Goal: Task Accomplishment & Management: Complete application form

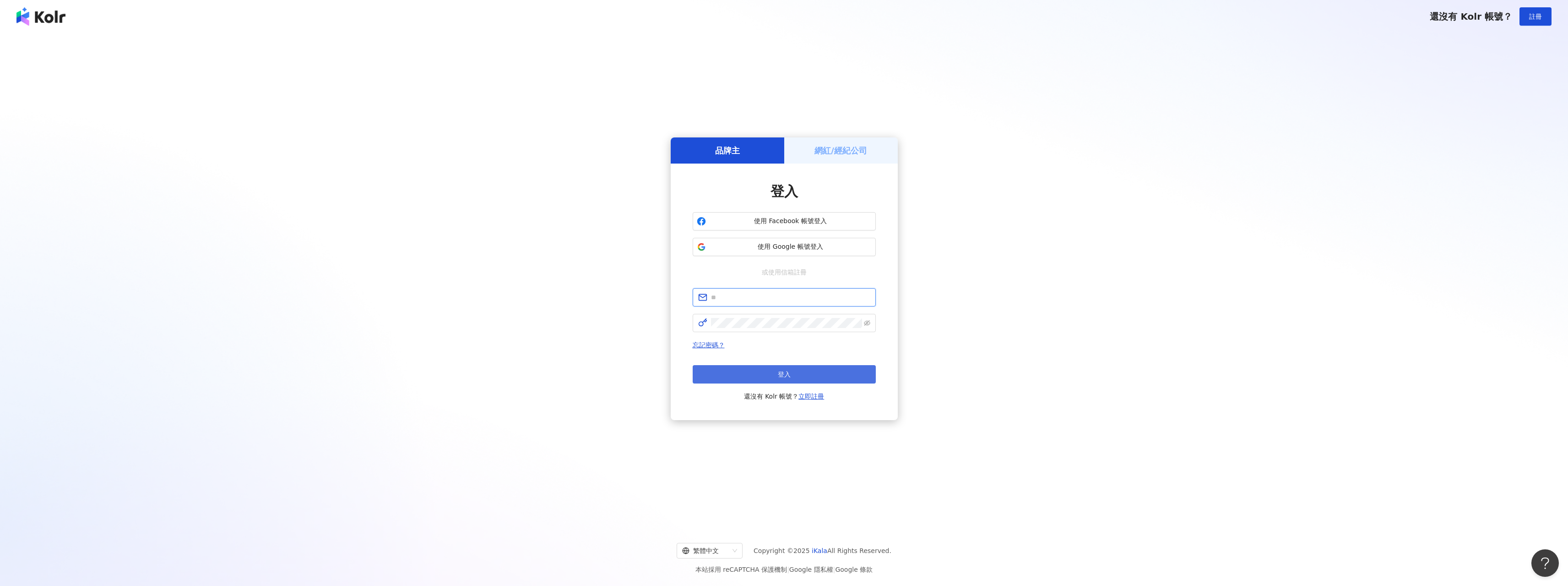
type input "**********"
click at [793, 369] on button "登入" at bounding box center [784, 374] width 183 height 18
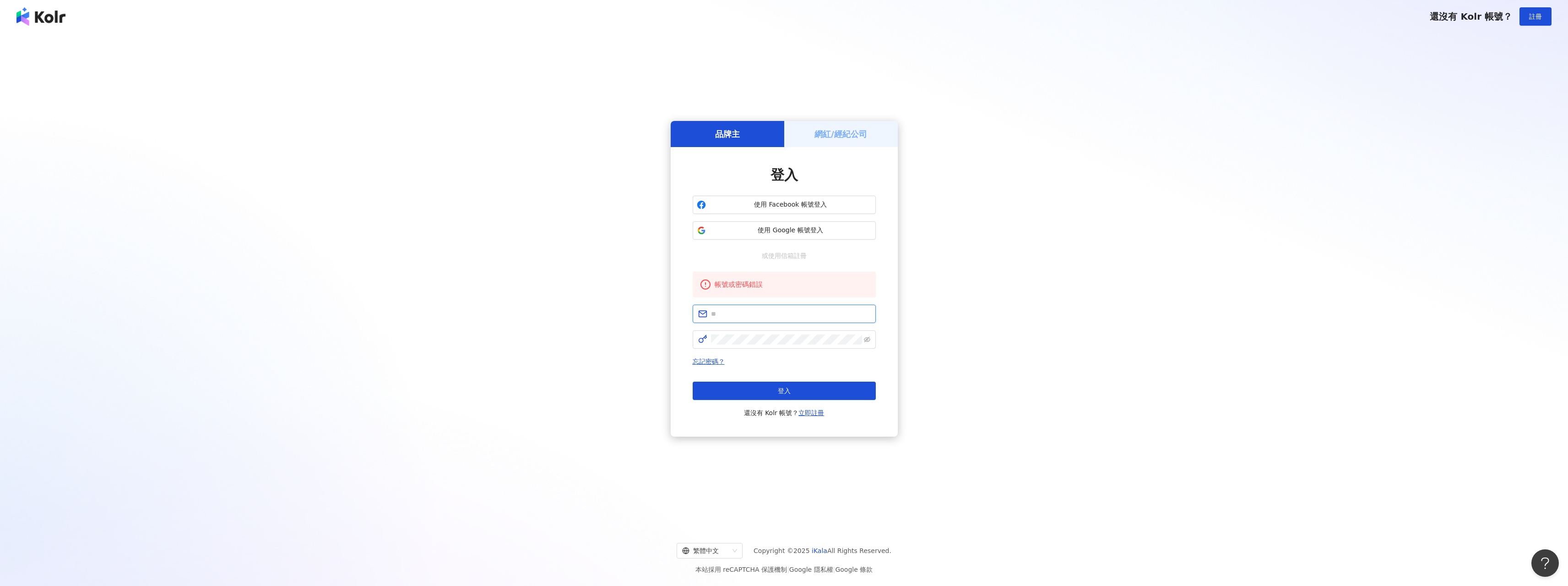
type input "**********"
click at [793, 235] on button "使用 Google 帳號登入" at bounding box center [784, 231] width 183 height 18
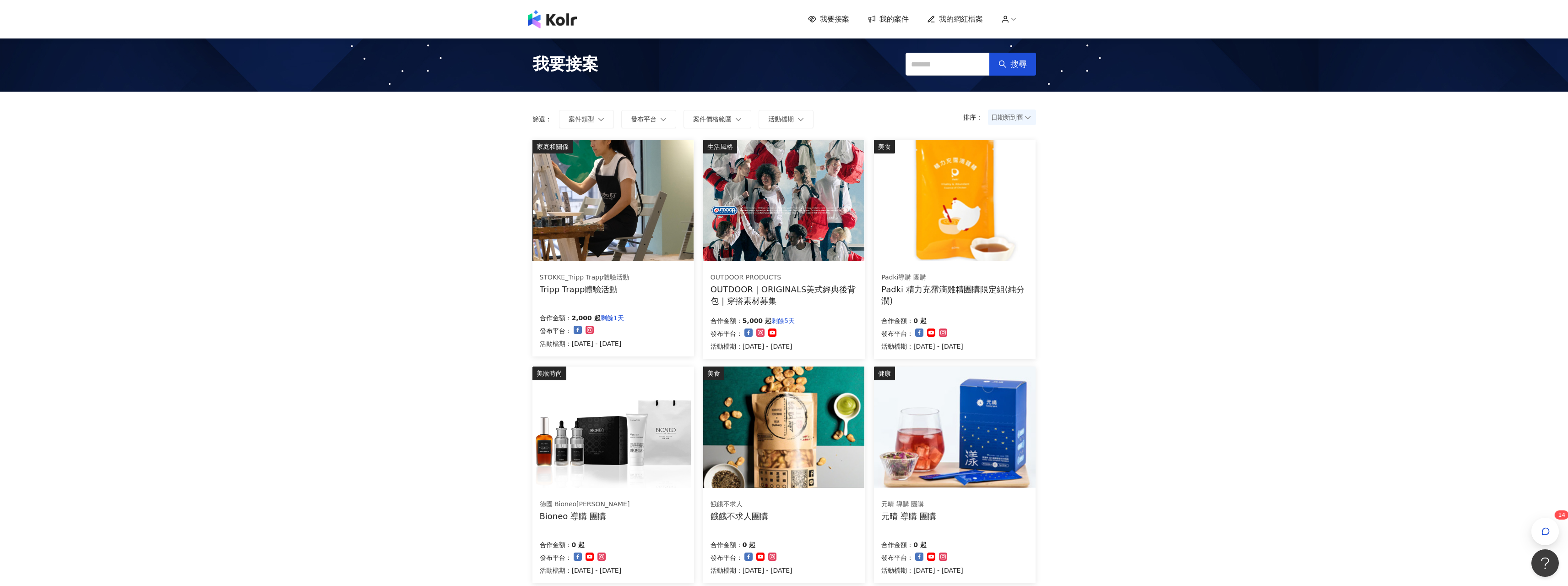
click at [885, 21] on span "我的案件" at bounding box center [894, 19] width 29 height 10
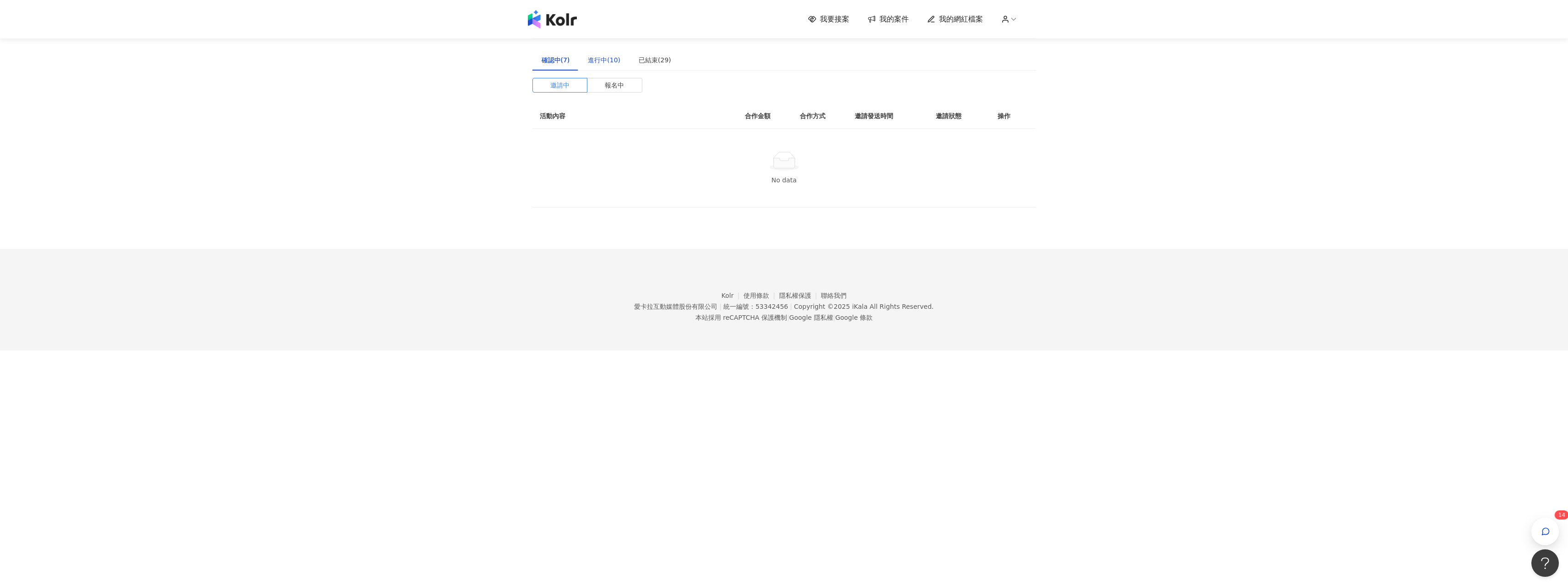
click at [592, 65] on div "進行中(10)" at bounding box center [604, 60] width 32 height 10
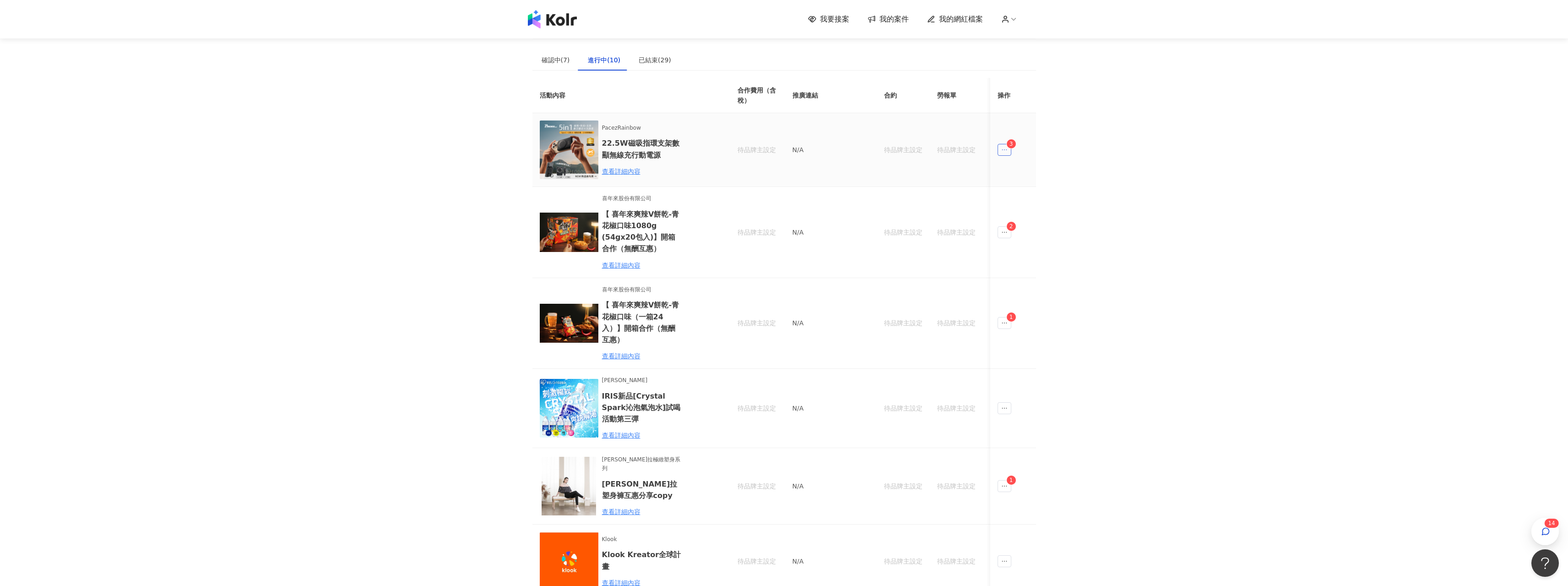
click at [1005, 148] on icon "ellipsis" at bounding box center [1004, 150] width 6 height 6
click at [1025, 191] on div "傳訊 3" at bounding box center [1022, 191] width 35 height 10
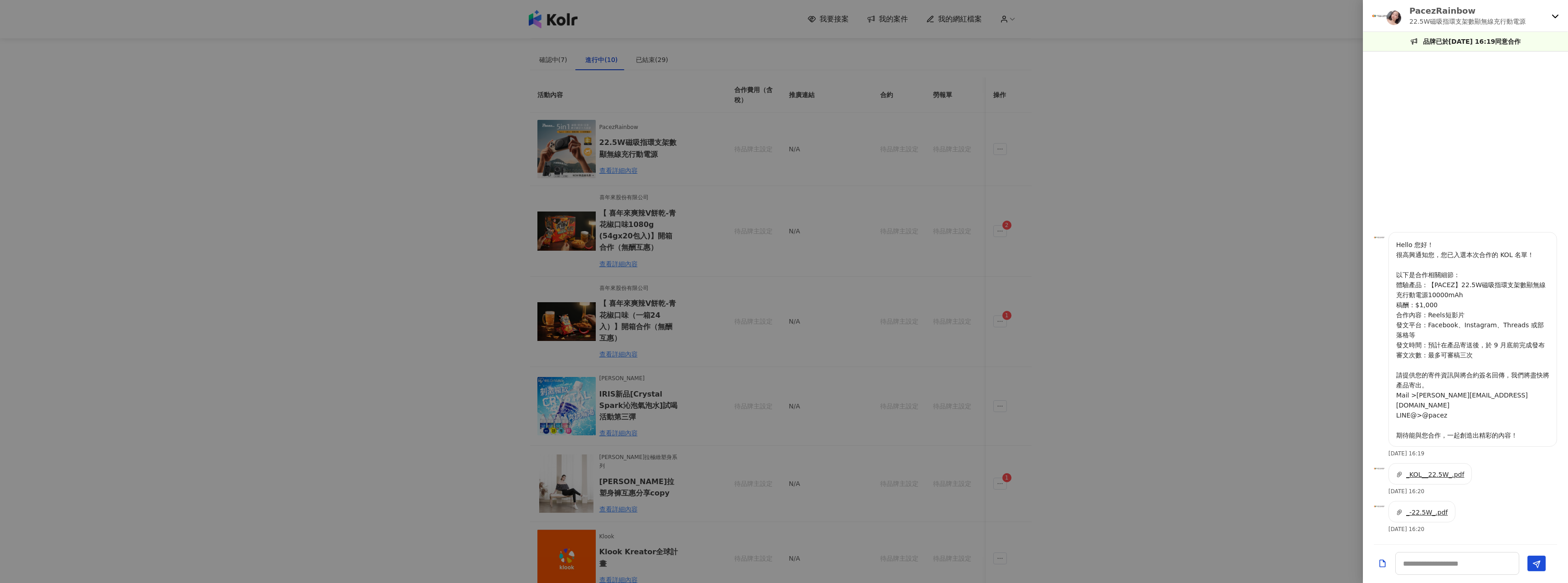
click at [1432, 474] on span "_KOL__22.5W_.pdf" at bounding box center [1435, 475] width 58 height 7
click at [1257, 293] on div at bounding box center [784, 292] width 1568 height 583
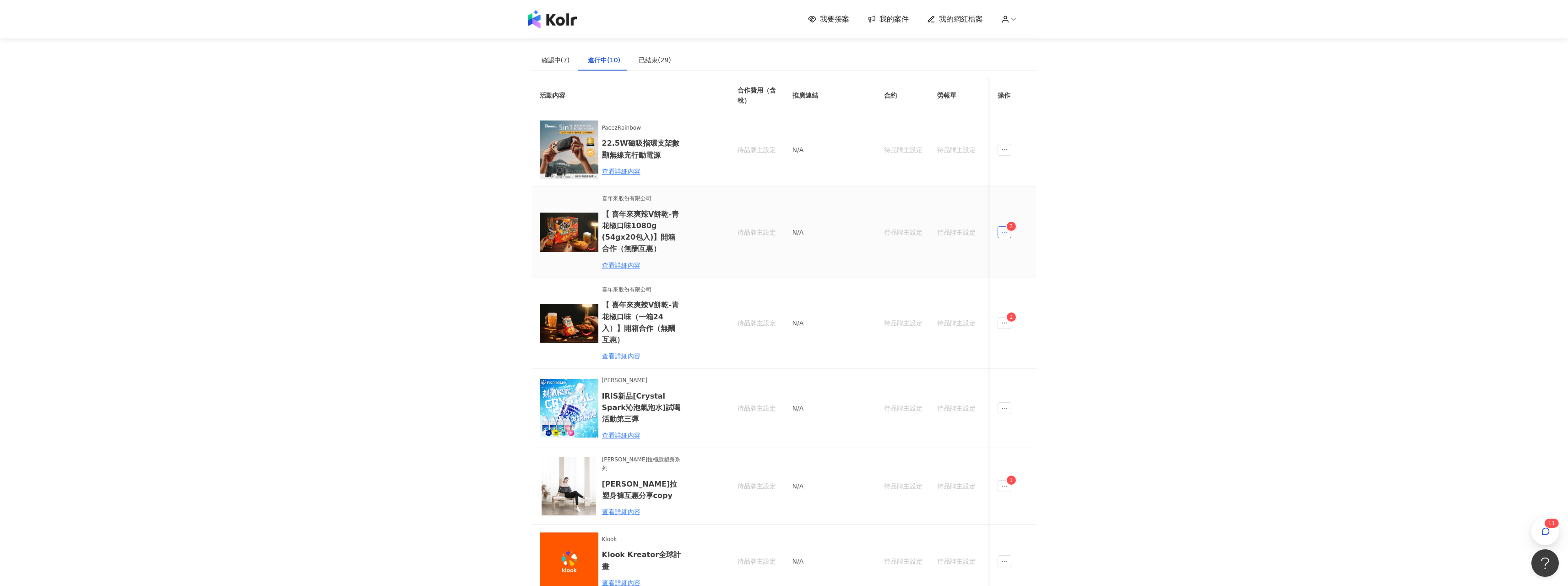
click at [1010, 231] on span "ellipsis" at bounding box center [1004, 232] width 13 height 12
click at [1029, 272] on span "2" at bounding box center [1033, 273] width 12 height 9
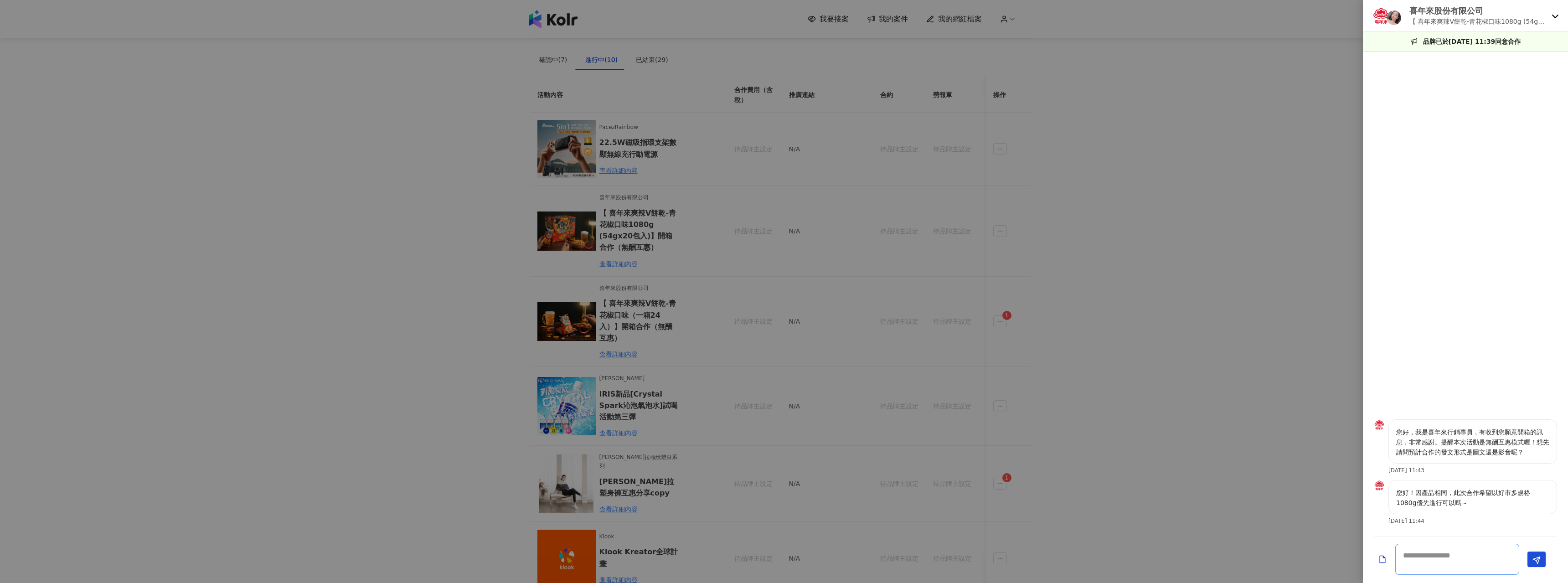
click at [1460, 562] on textarea at bounding box center [1457, 559] width 124 height 31
type textarea "*****"
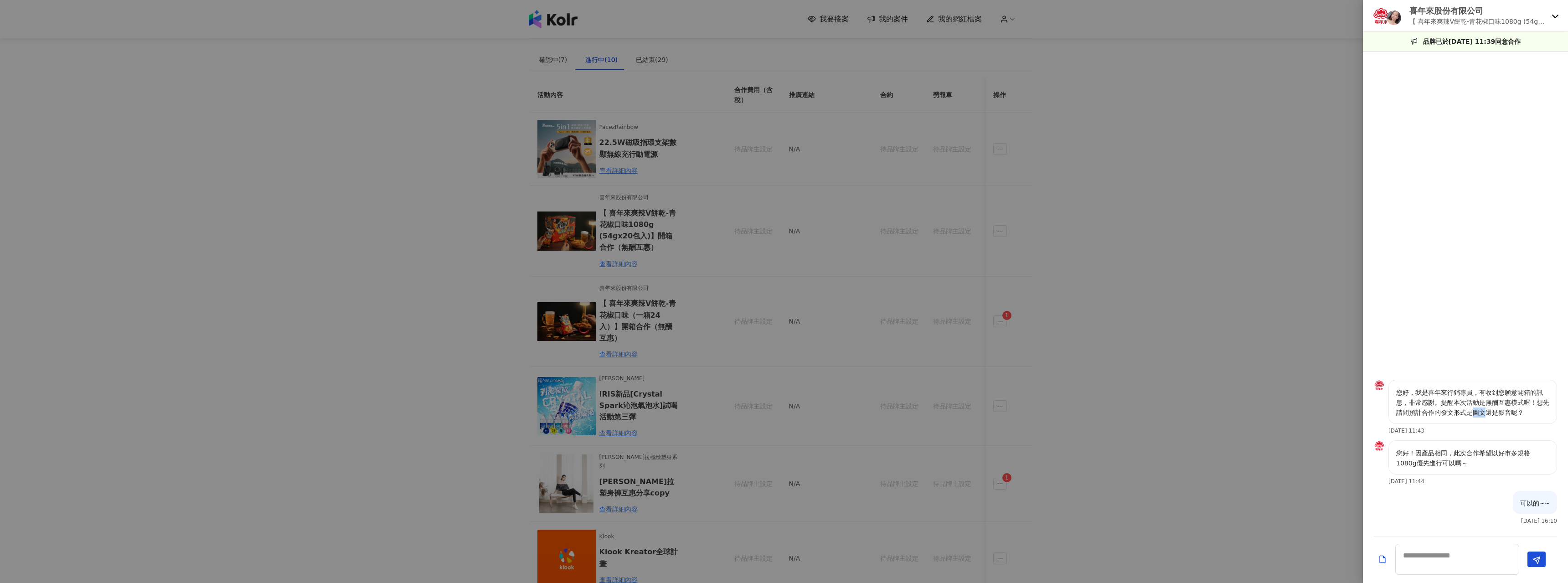
drag, startPoint x: 1472, startPoint y: 410, endPoint x: 1488, endPoint y: 412, distance: 16.1
click at [1488, 412] on p "您好，我是喜年來行銷專員，有收到您願意開箱的訊息，非常感謝。提醒本次活動是無酬互惠模式喔！想先請問預計合作的發文形式是圖文還是影音呢？" at bounding box center [1473, 402] width 153 height 30
copy p "圖文"
click at [1412, 561] on textarea at bounding box center [1457, 559] width 124 height 31
paste textarea "**"
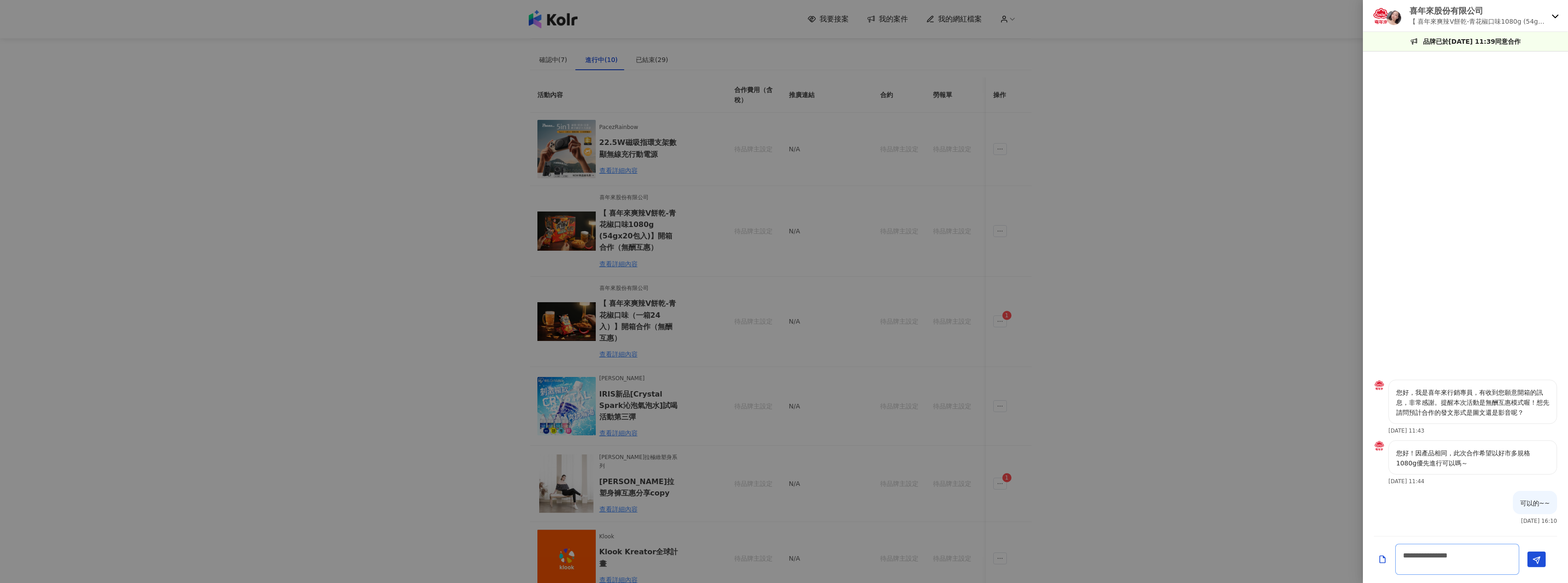
scroll to position [1, 0]
type textarea "**********"
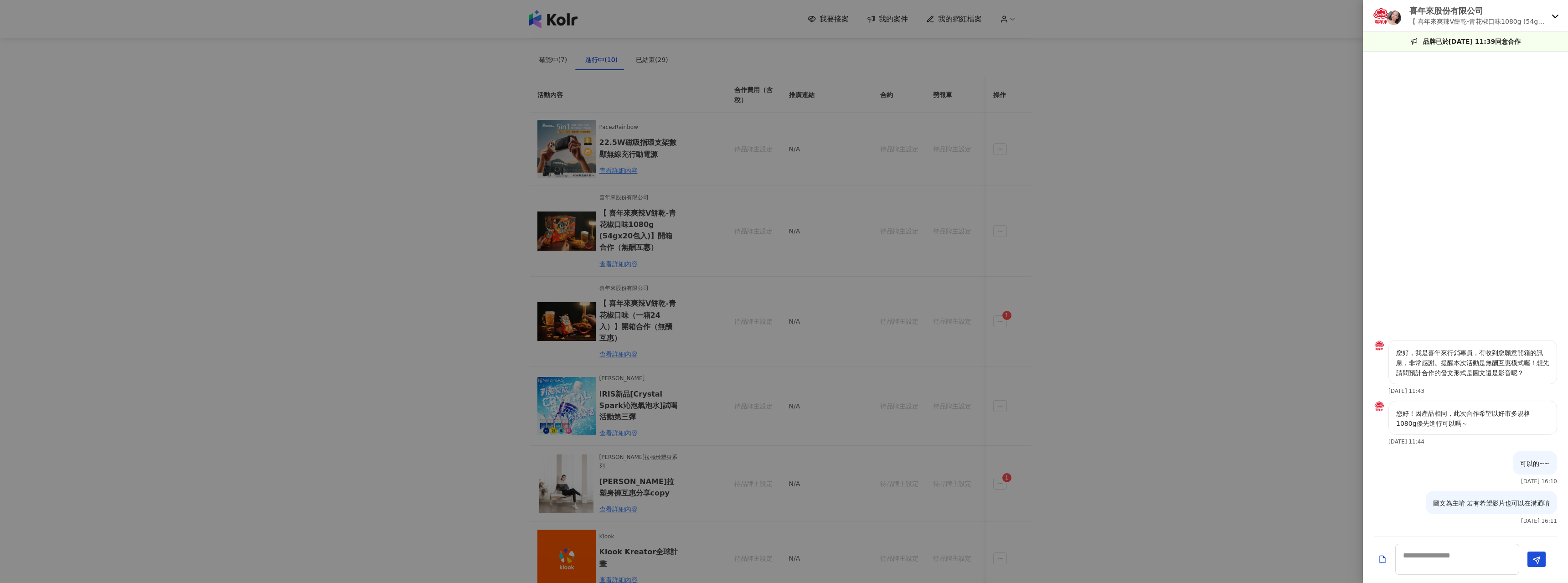
click at [862, 337] on div at bounding box center [784, 292] width 1568 height 583
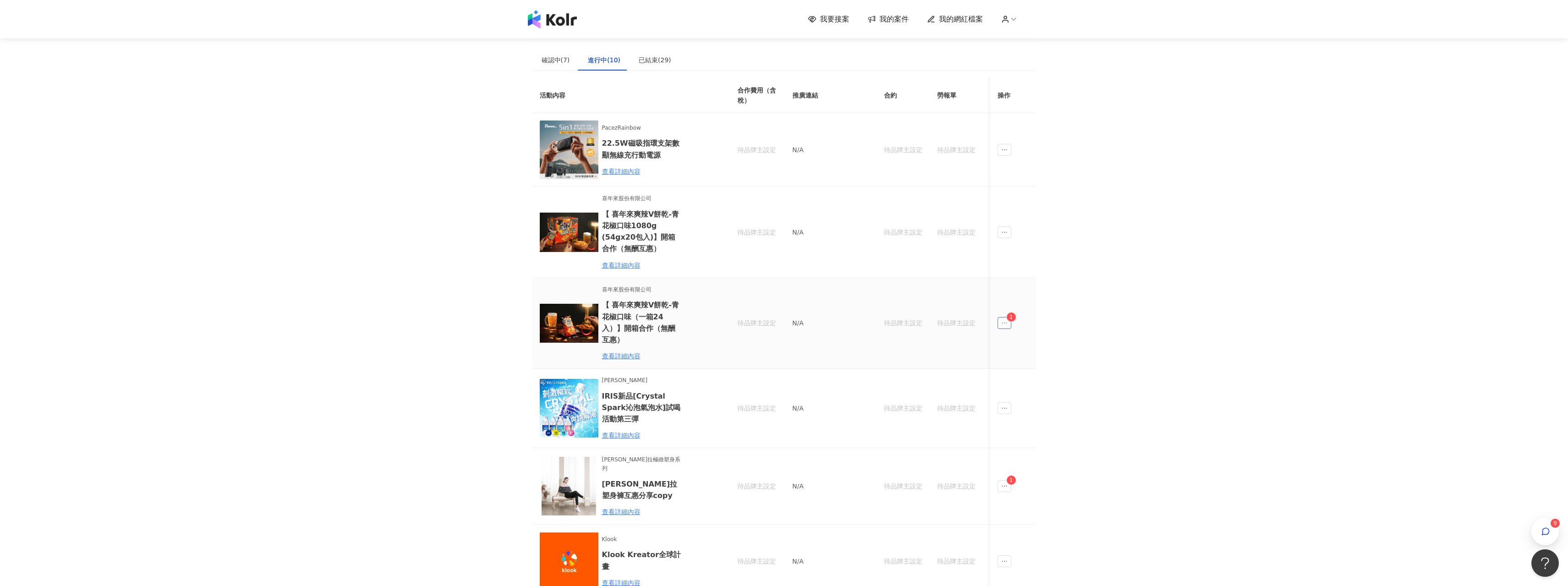
click at [1009, 325] on span "ellipsis" at bounding box center [1004, 322] width 13 height 12
click at [1023, 366] on div "傳訊 1" at bounding box center [1022, 364] width 35 height 10
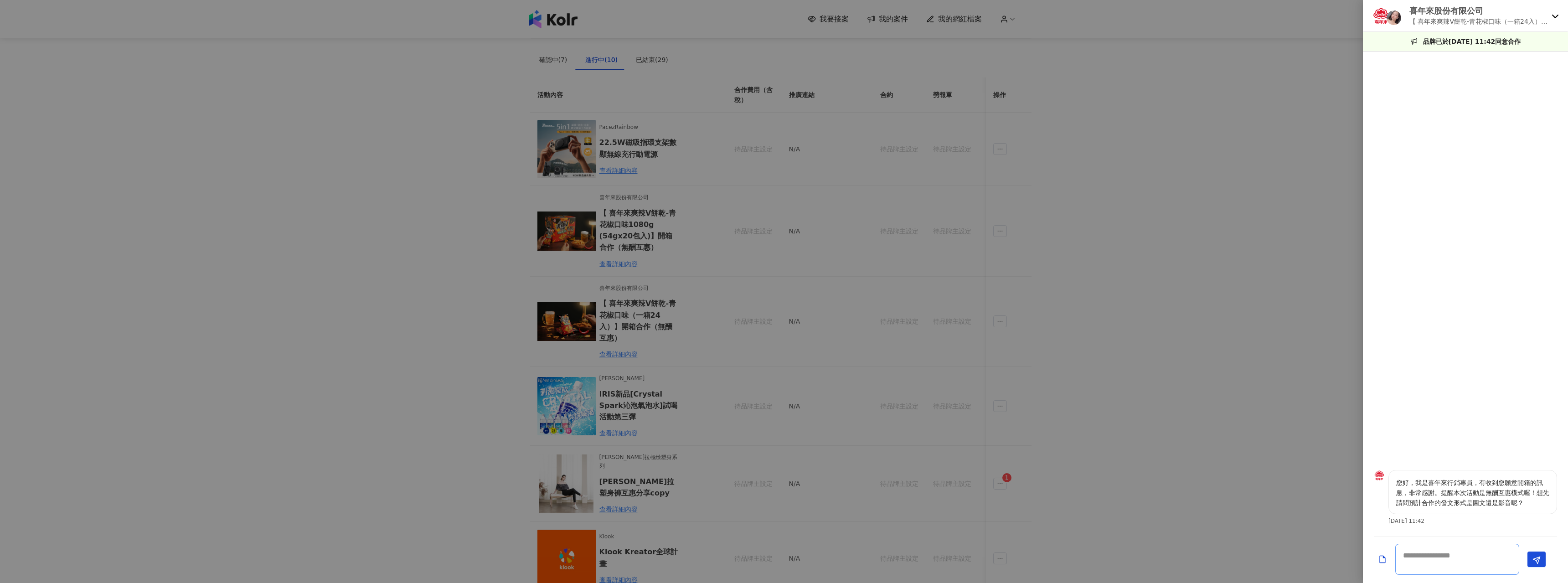
click at [1476, 556] on textarea at bounding box center [1457, 559] width 124 height 31
click at [665, 255] on div at bounding box center [784, 292] width 1568 height 583
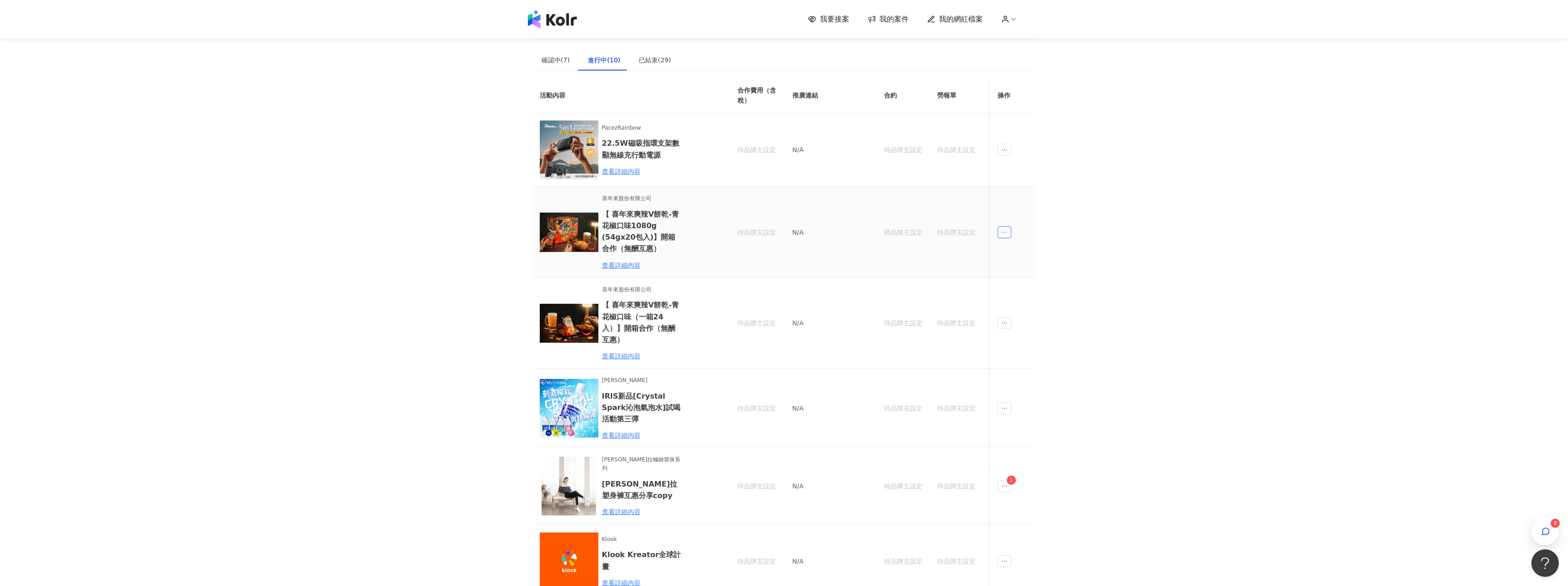
click at [1003, 234] on icon "ellipsis" at bounding box center [1004, 232] width 6 height 6
click at [1015, 278] on div "傳訊" at bounding box center [1021, 273] width 32 height 10
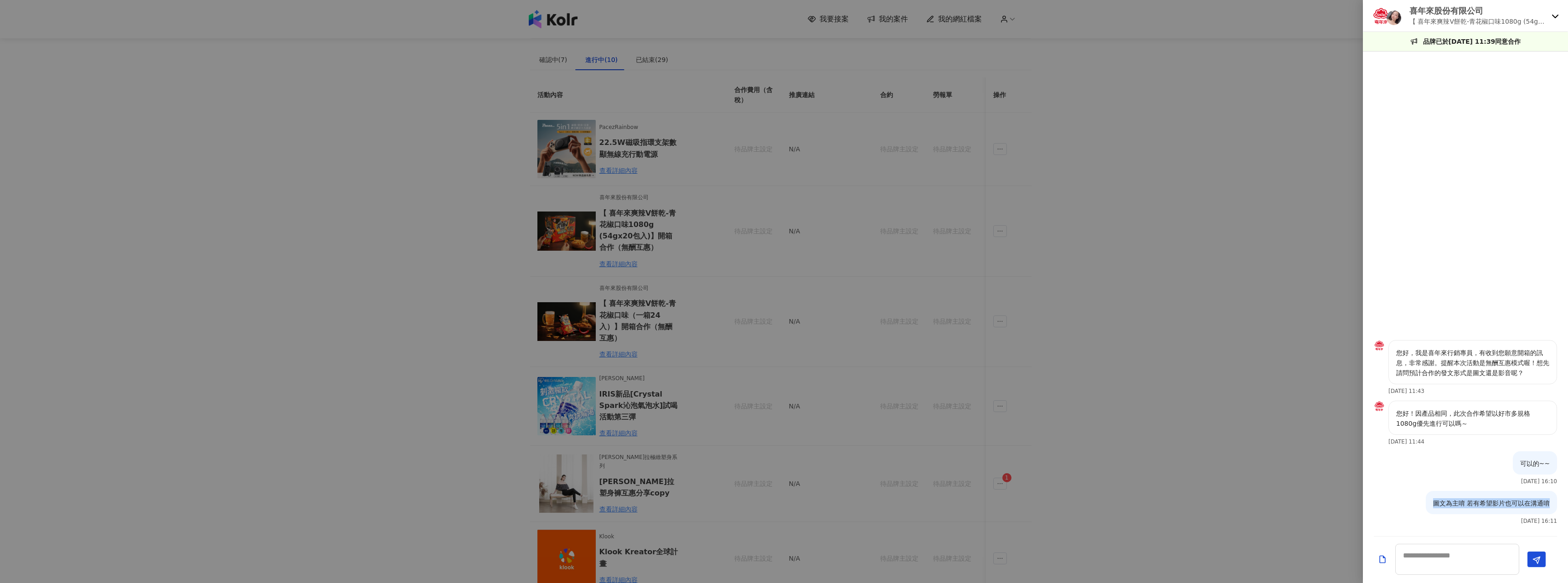
drag, startPoint x: 1433, startPoint y: 501, endPoint x: 1562, endPoint y: 503, distance: 129.0
click at [1561, 503] on div "圖文為主唷 若有希望影片也可以在溝通唷 [DATE] 16:11" at bounding box center [1465, 510] width 205 height 40
copy p "圖文為主唷 若有希望影片也可以在溝通唷"
click at [926, 429] on div at bounding box center [784, 292] width 1568 height 583
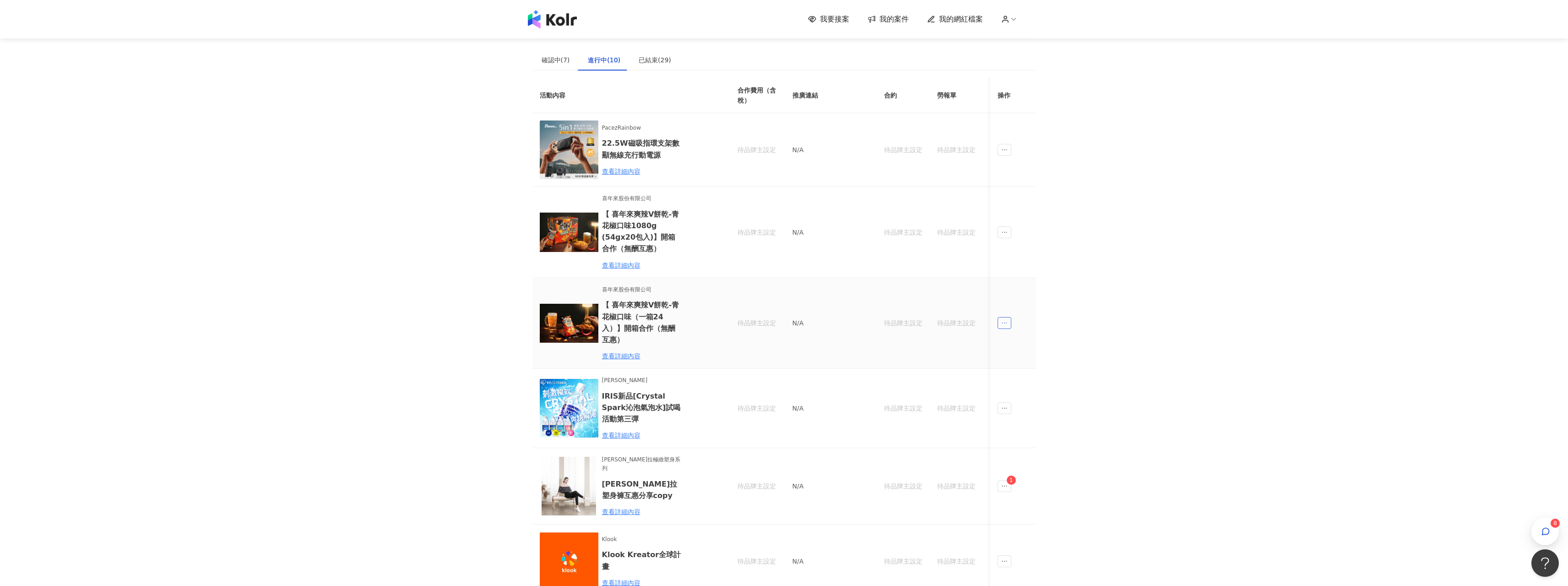
click at [1001, 317] on span "ellipsis" at bounding box center [1004, 322] width 13 height 12
click at [1028, 360] on div "傳訊" at bounding box center [1021, 364] width 32 height 10
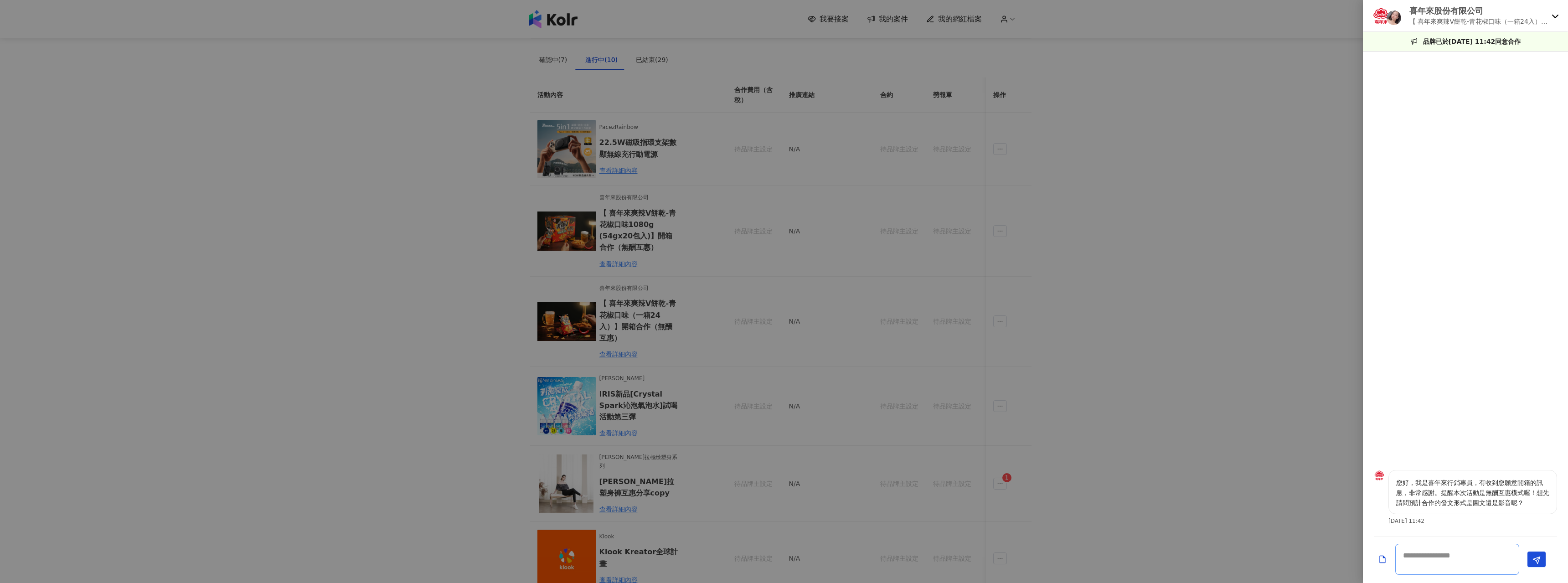
click at [1438, 556] on textarea at bounding box center [1457, 559] width 124 height 31
paste textarea "**********"
type textarea "**********"
click at [778, 393] on div at bounding box center [784, 292] width 1568 height 583
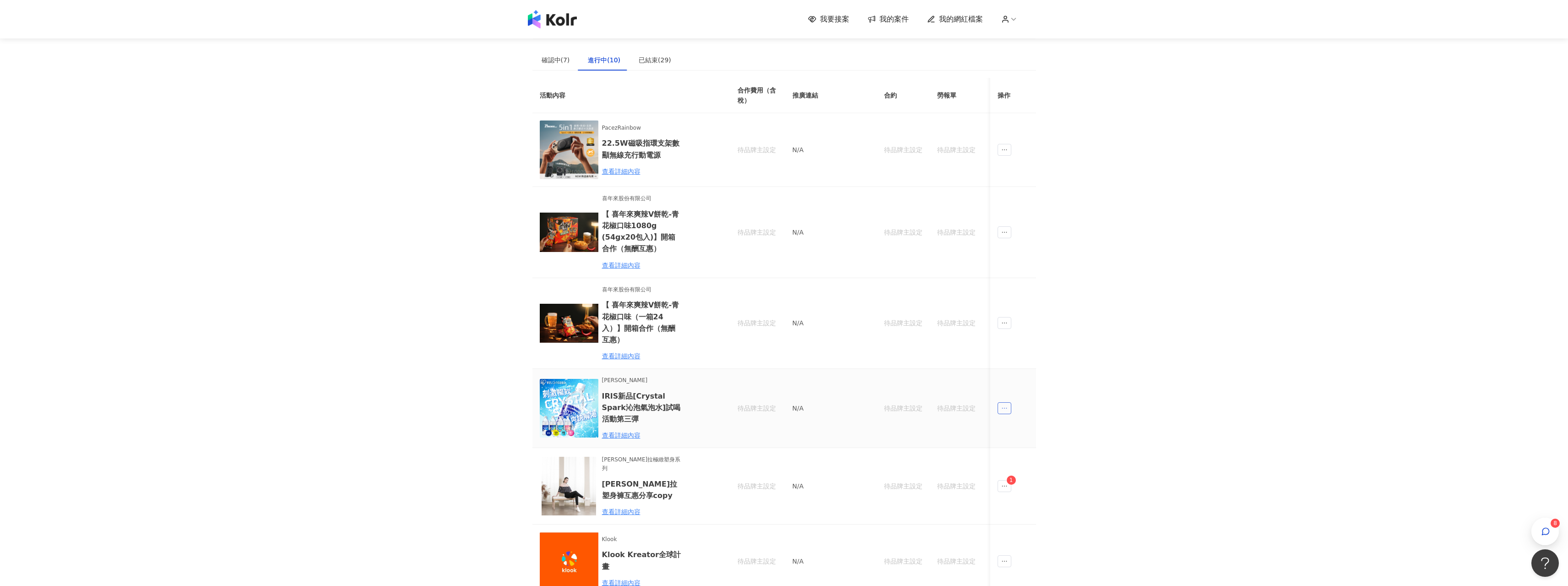
click at [1005, 406] on icon "ellipsis" at bounding box center [1004, 408] width 6 height 6
click at [1028, 447] on div "傳訊" at bounding box center [1021, 449] width 32 height 10
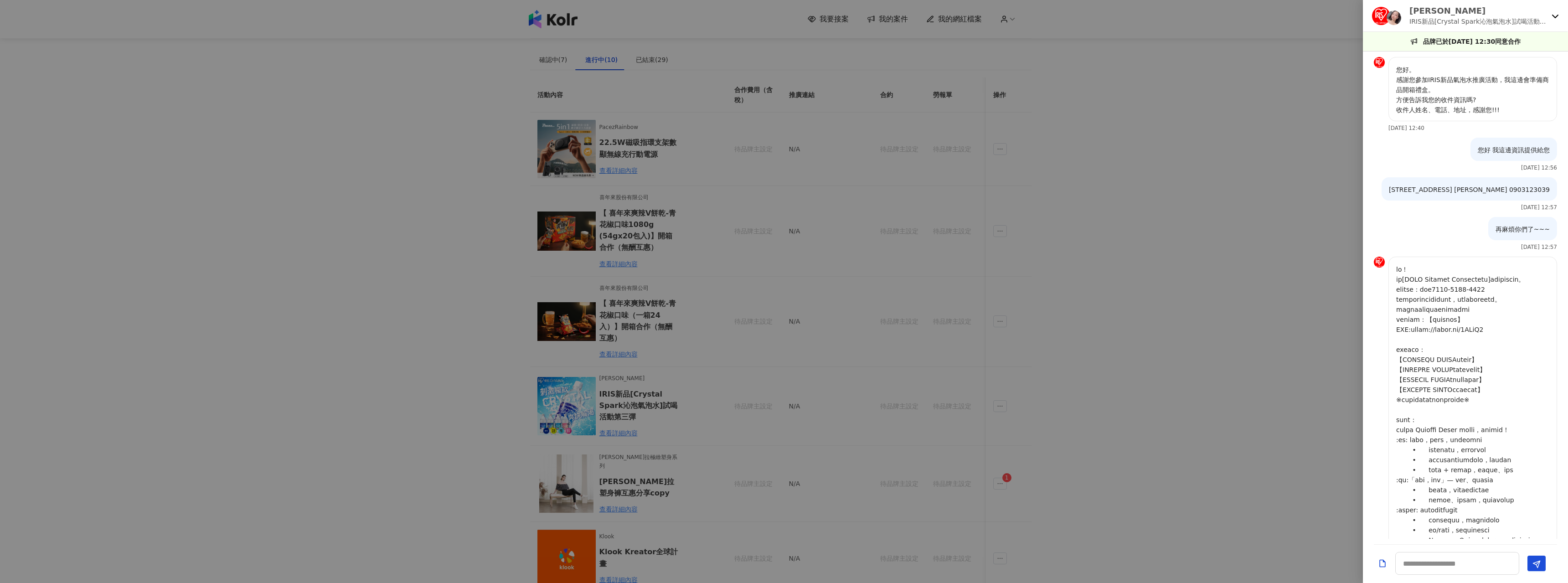
scroll to position [220, 0]
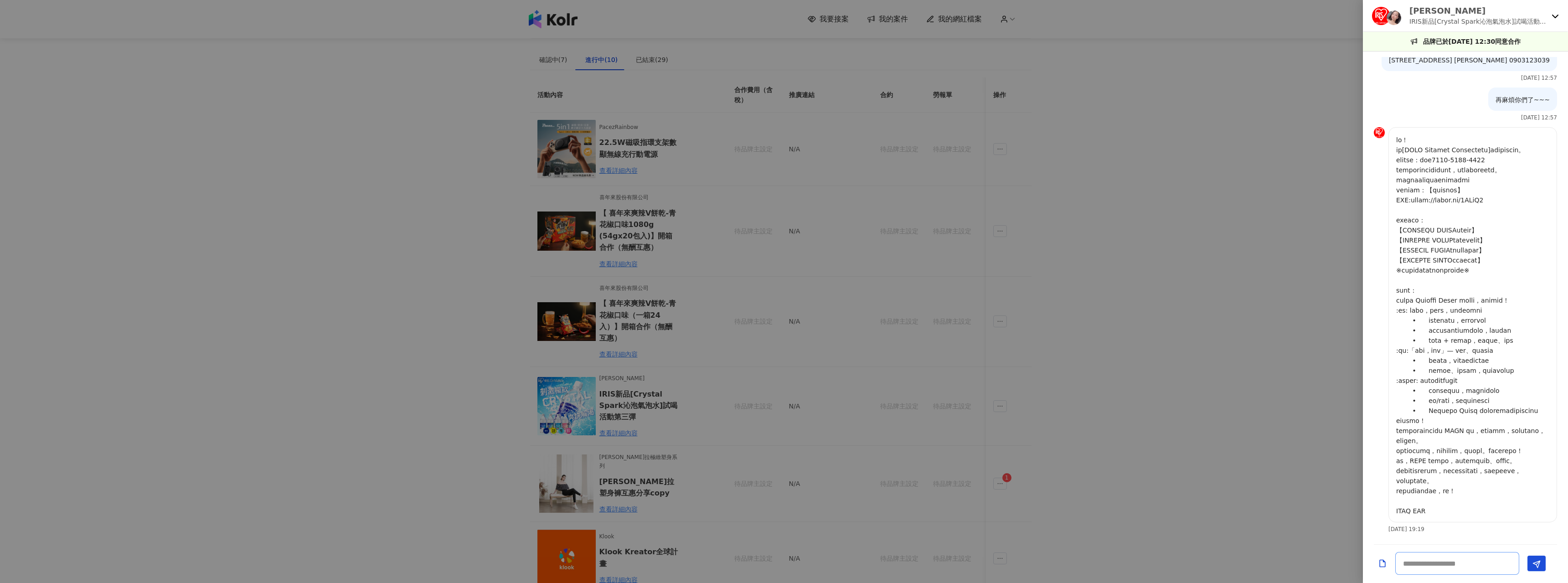
click at [1433, 562] on textarea at bounding box center [1457, 563] width 124 height 23
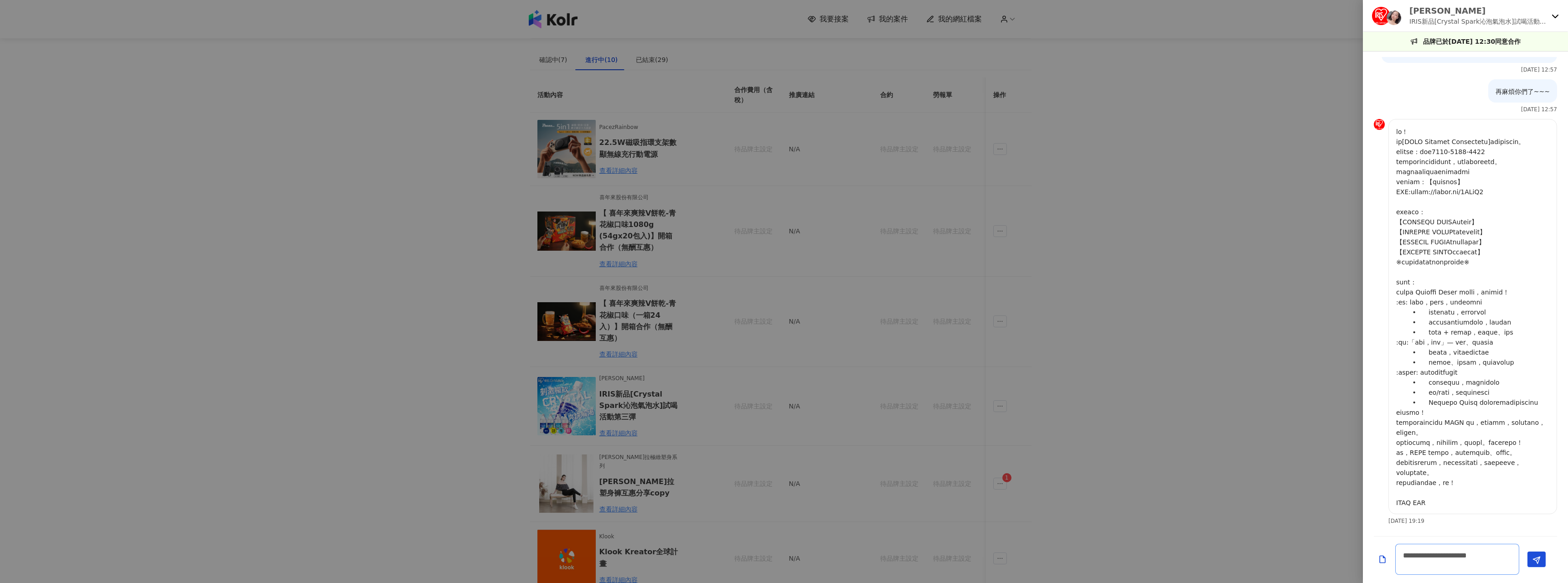
type textarea "**********"
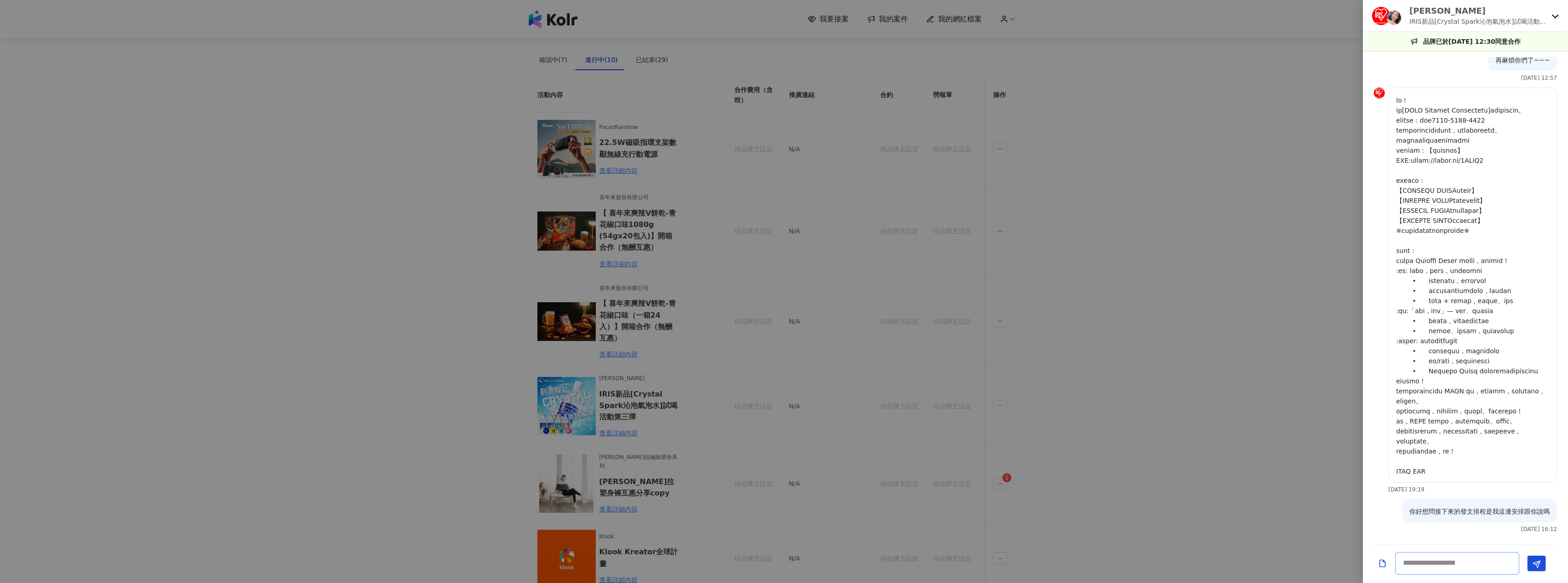
scroll to position [0, 0]
drag, startPoint x: 1403, startPoint y: 510, endPoint x: 1567, endPoint y: 509, distance: 164.0
click at [1561, 509] on div "您好。 感謝您參加IRIS新品氣泡水推廣活動，我這邊會準備商品開箱禮盒。 方便告訴我您的收件資訊嗎? 收件人姓名、電話、地址，感謝您!!! [DATE] 12…" at bounding box center [1465, 298] width 205 height 482
copy p "你好想問接下來的發文排程是我這邊安排跟你說嗎"
click at [920, 492] on div at bounding box center [784, 292] width 1568 height 583
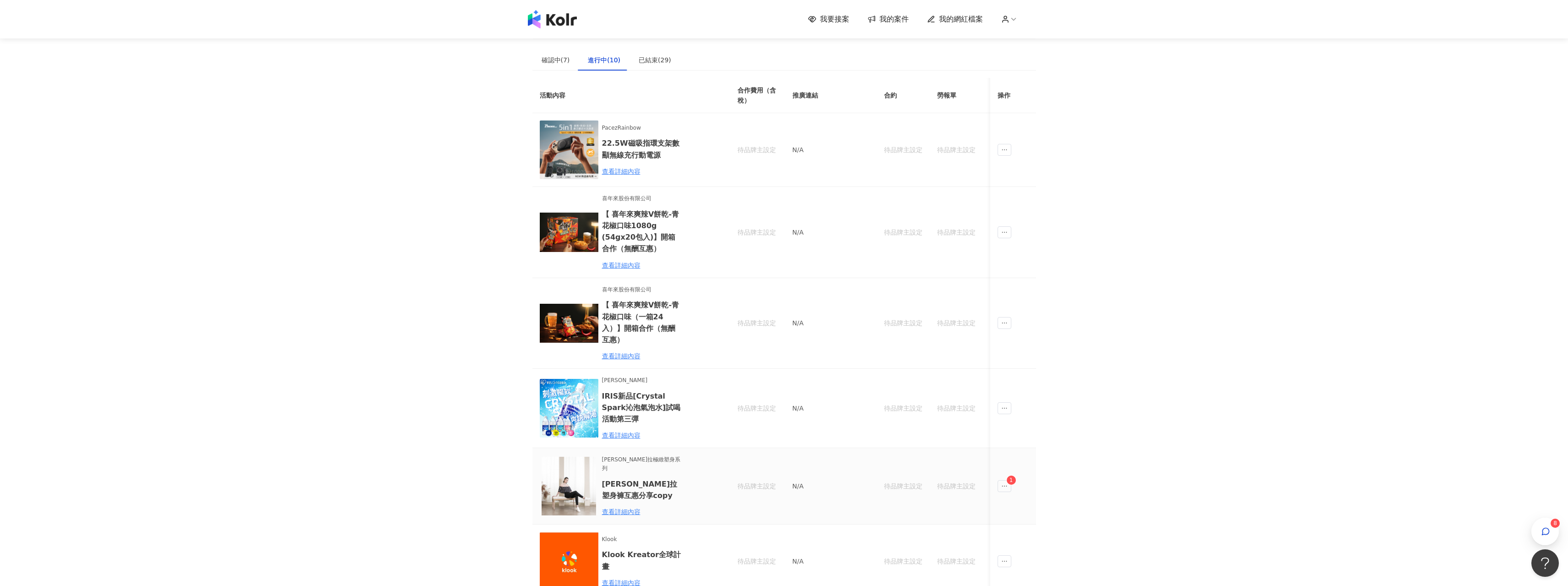
click at [1010, 481] on span "1" at bounding box center [1011, 480] width 4 height 6
click at [1002, 484] on icon "ellipsis" at bounding box center [1004, 486] width 6 height 6
click at [1011, 524] on span at bounding box center [1009, 525] width 8 height 6
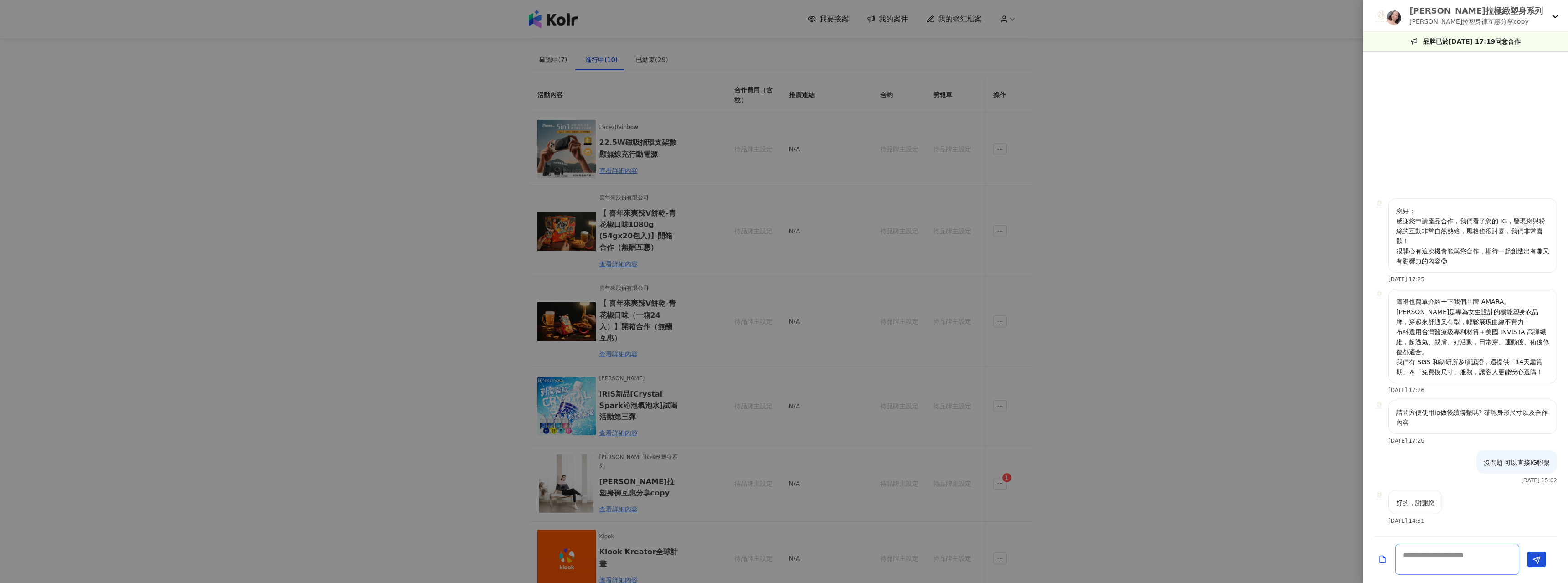
click at [1427, 557] on textarea at bounding box center [1457, 559] width 124 height 31
click at [1193, 481] on div at bounding box center [784, 292] width 1568 height 583
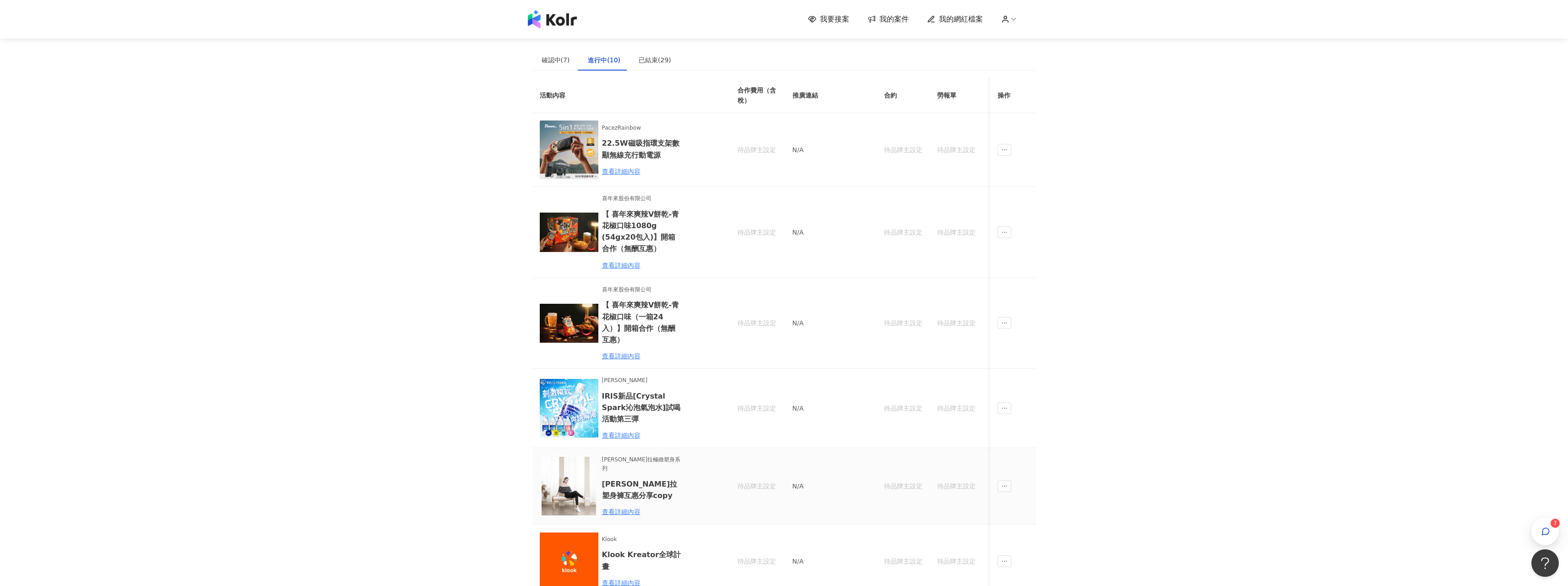
drag, startPoint x: 674, startPoint y: 488, endPoint x: 653, endPoint y: 484, distance: 21.4
click at [674, 488] on h6 "[PERSON_NAME]拉塑身褲互惠分享copy" at bounding box center [642, 489] width 80 height 23
click at [617, 506] on div "查看詳細內容" at bounding box center [642, 511] width 80 height 10
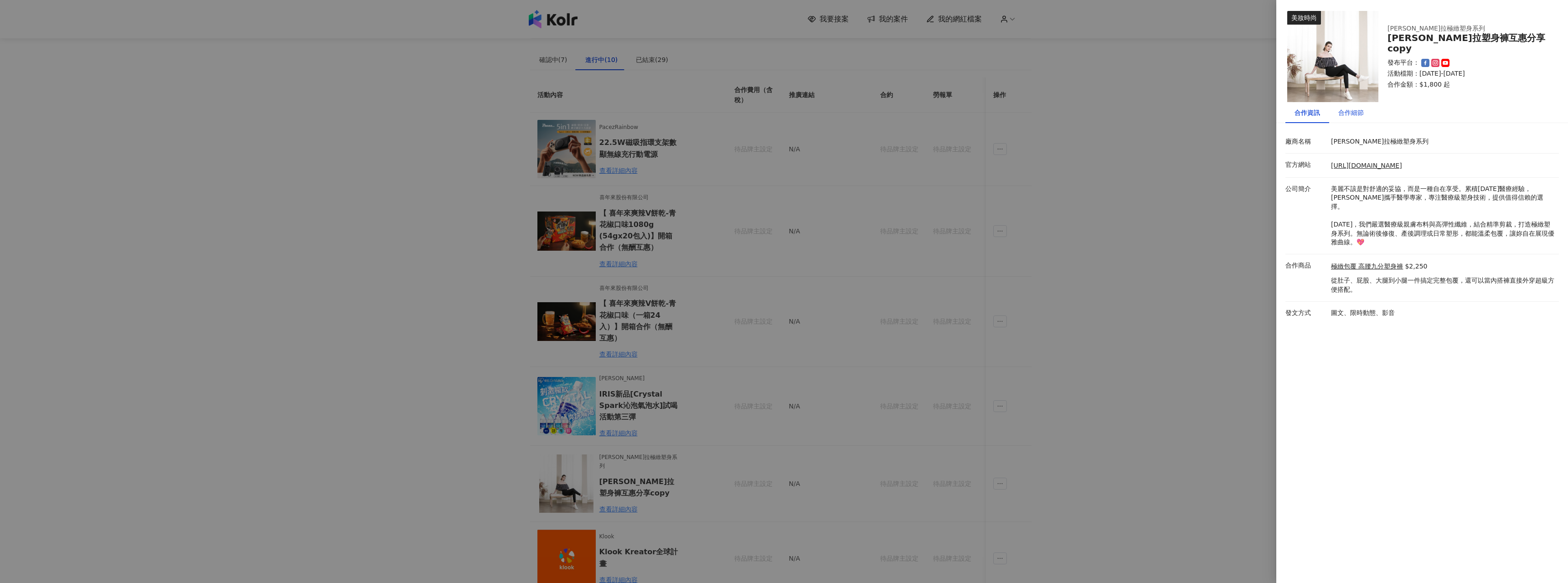
click at [1355, 115] on div "合作細節" at bounding box center [1351, 113] width 26 height 10
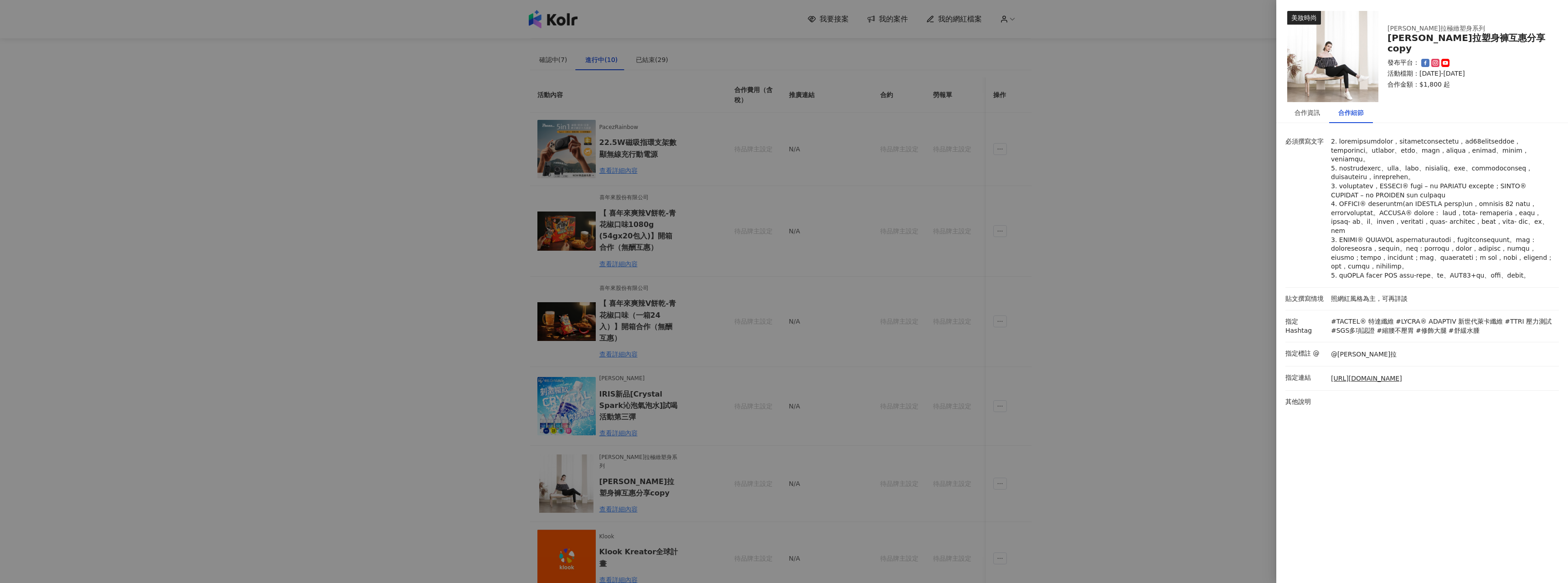
click at [794, 268] on div at bounding box center [784, 292] width 1568 height 583
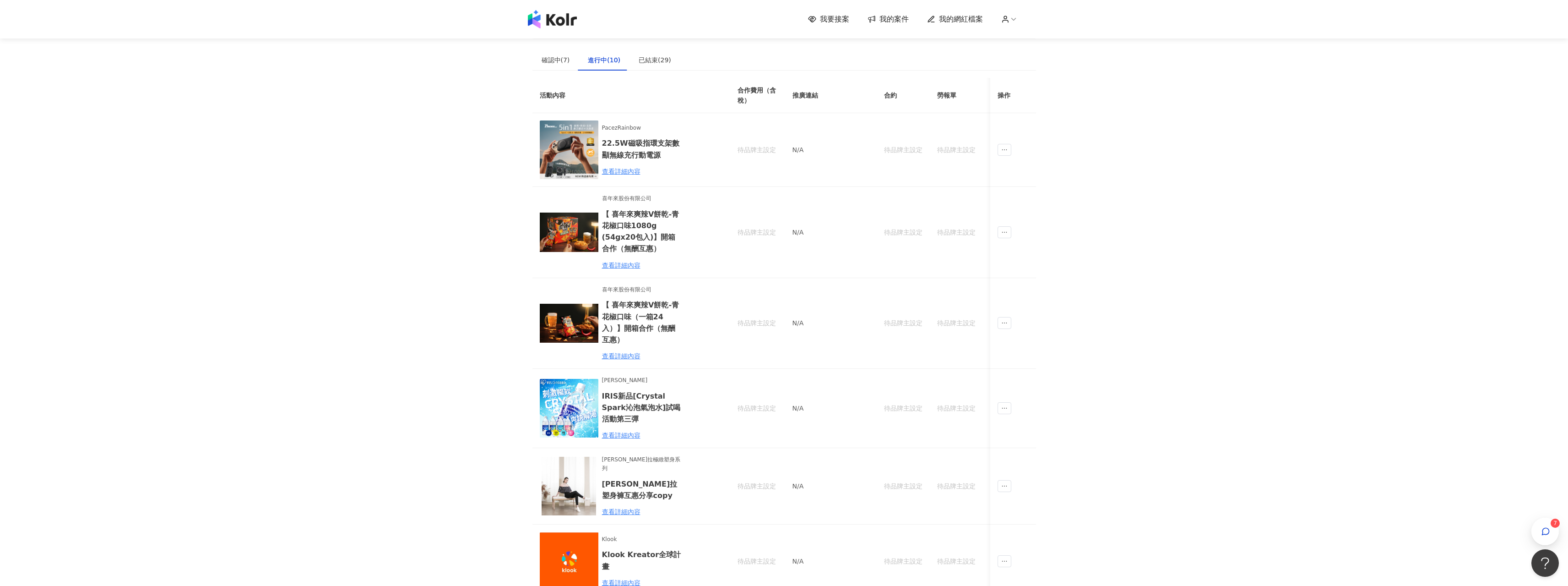
click at [544, 24] on img at bounding box center [552, 19] width 49 height 18
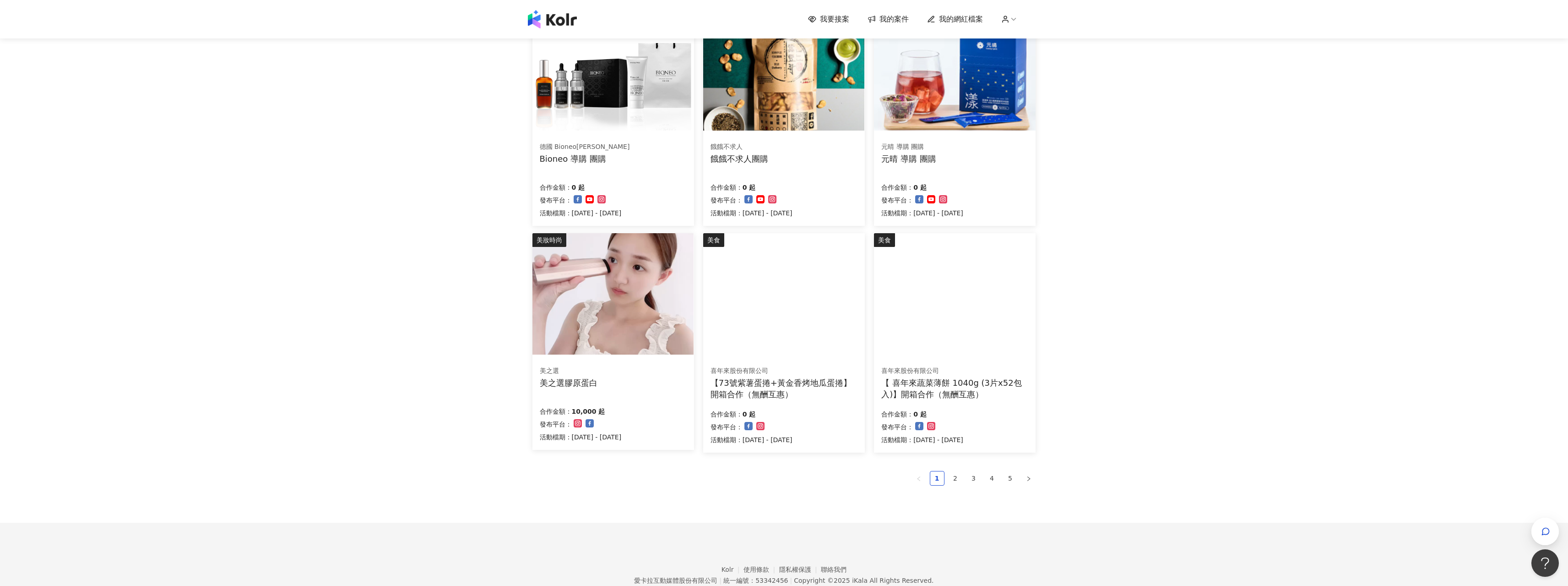
scroll to position [366, 0]
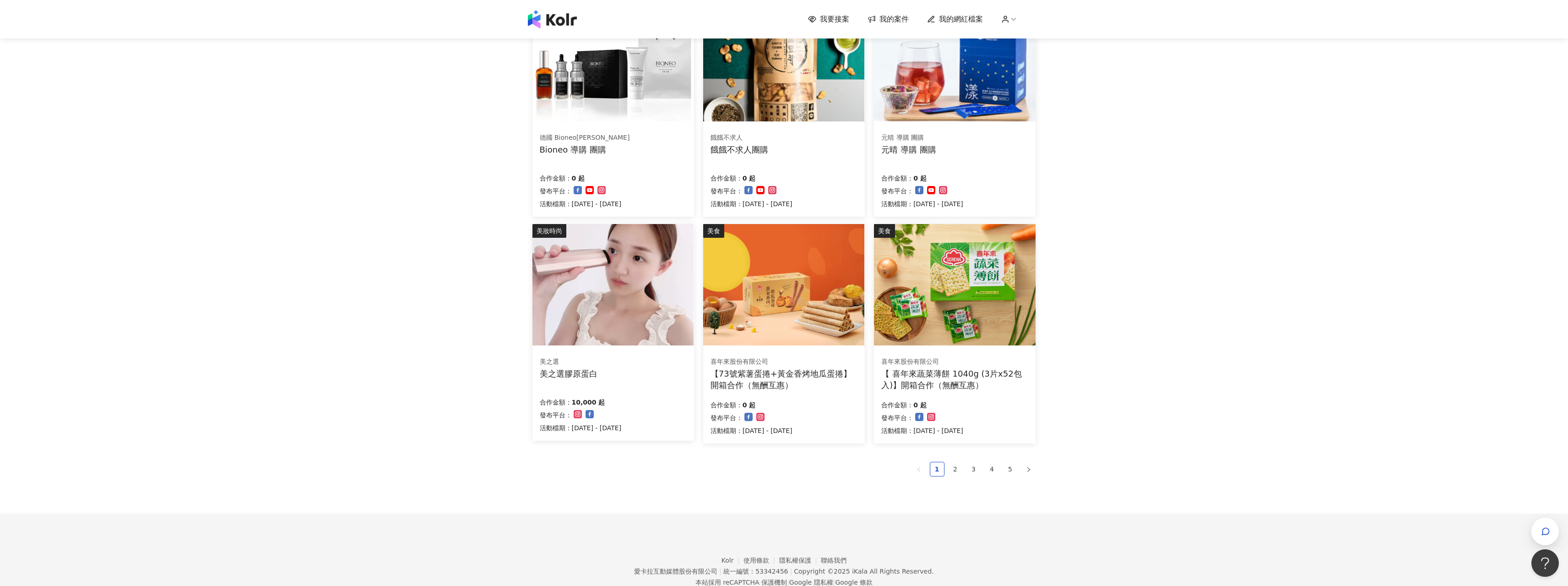
click at [952, 460] on div "家庭和關係 STOKKE_Tripp Trapp體驗活動 Tripp Trapp體驗活動 合作金額： 2,000 起 剩餘1天 發布平台： 活動檔期：[DAT…" at bounding box center [784, 143] width 504 height 740
click at [953, 466] on link "2" at bounding box center [955, 469] width 13 height 13
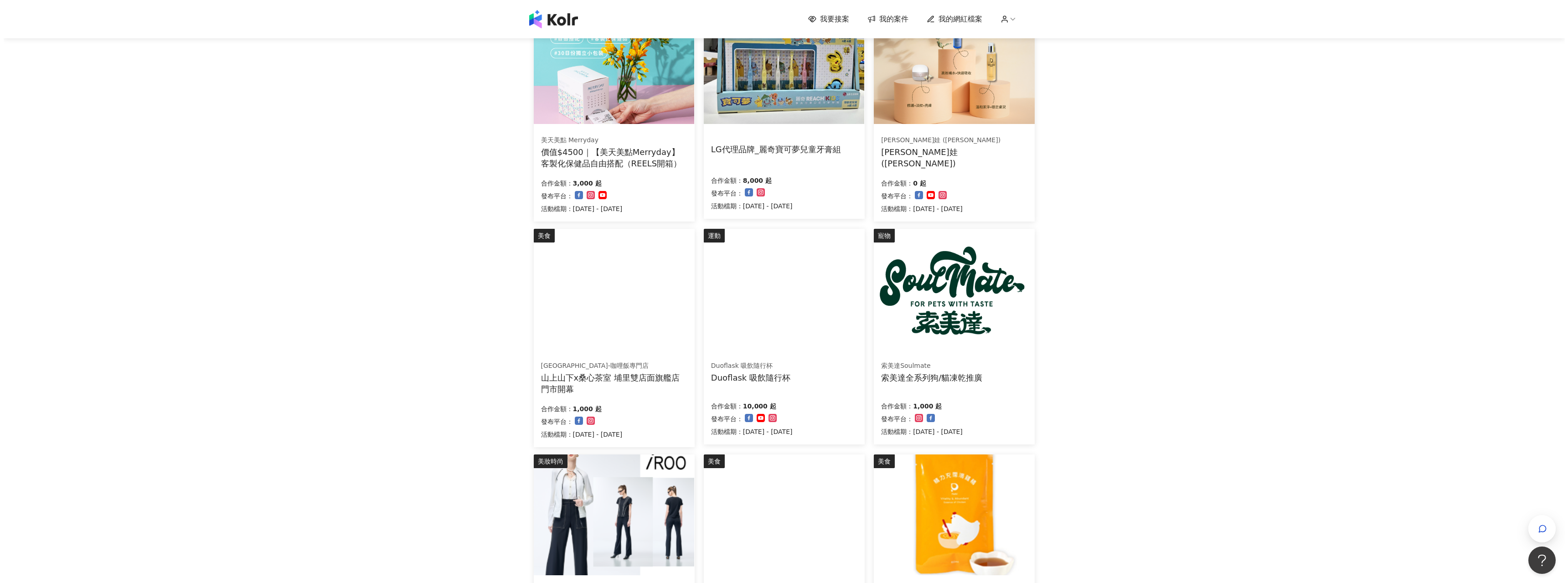
scroll to position [91, 0]
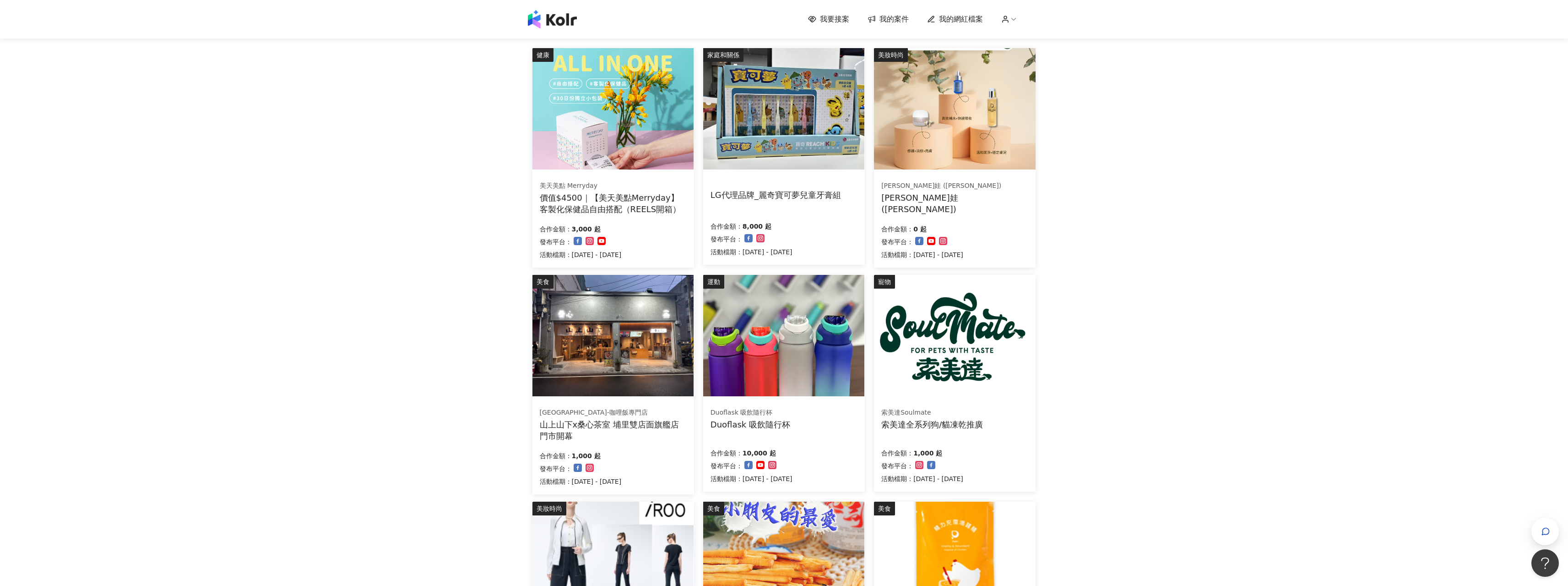
click at [611, 444] on div "[GEOGRAPHIC_DATA]-咖哩[GEOGRAPHIC_DATA] [GEOGRAPHIC_DATA][GEOGRAPHIC_DATA]雙店面旗艦店門…" at bounding box center [613, 447] width 161 height 94
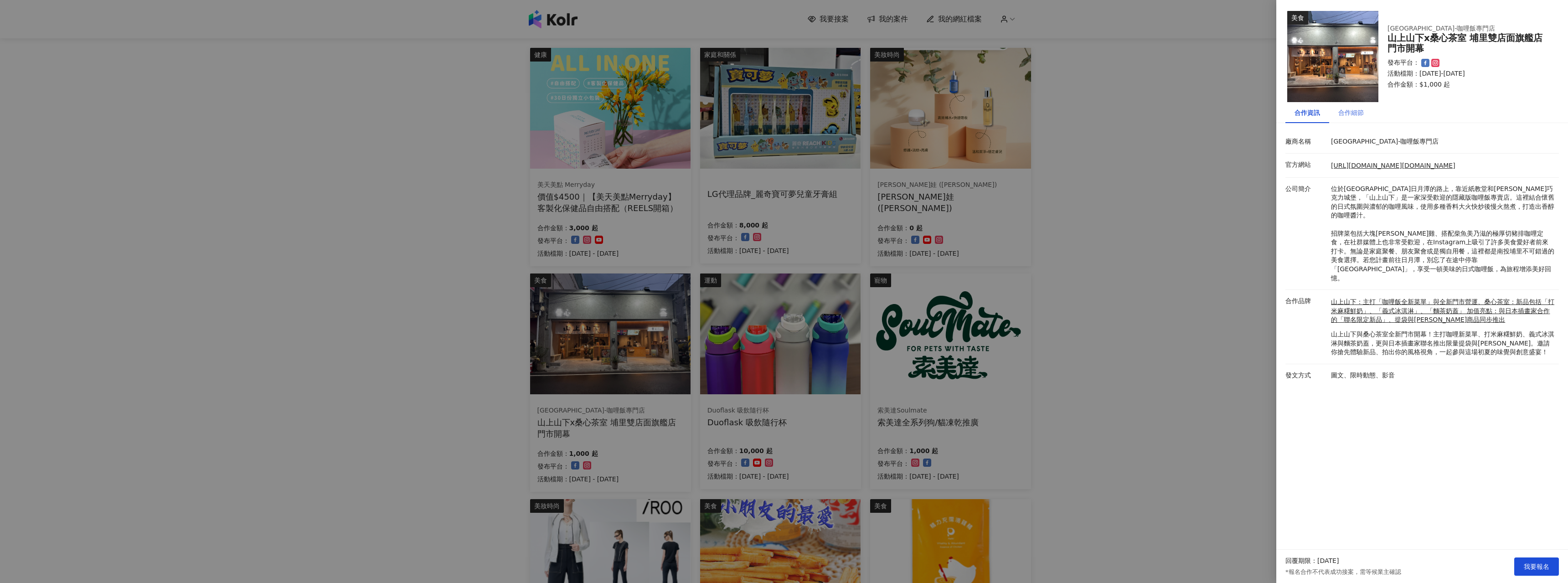
click at [1368, 113] on div "合作細節" at bounding box center [1351, 113] width 44 height 21
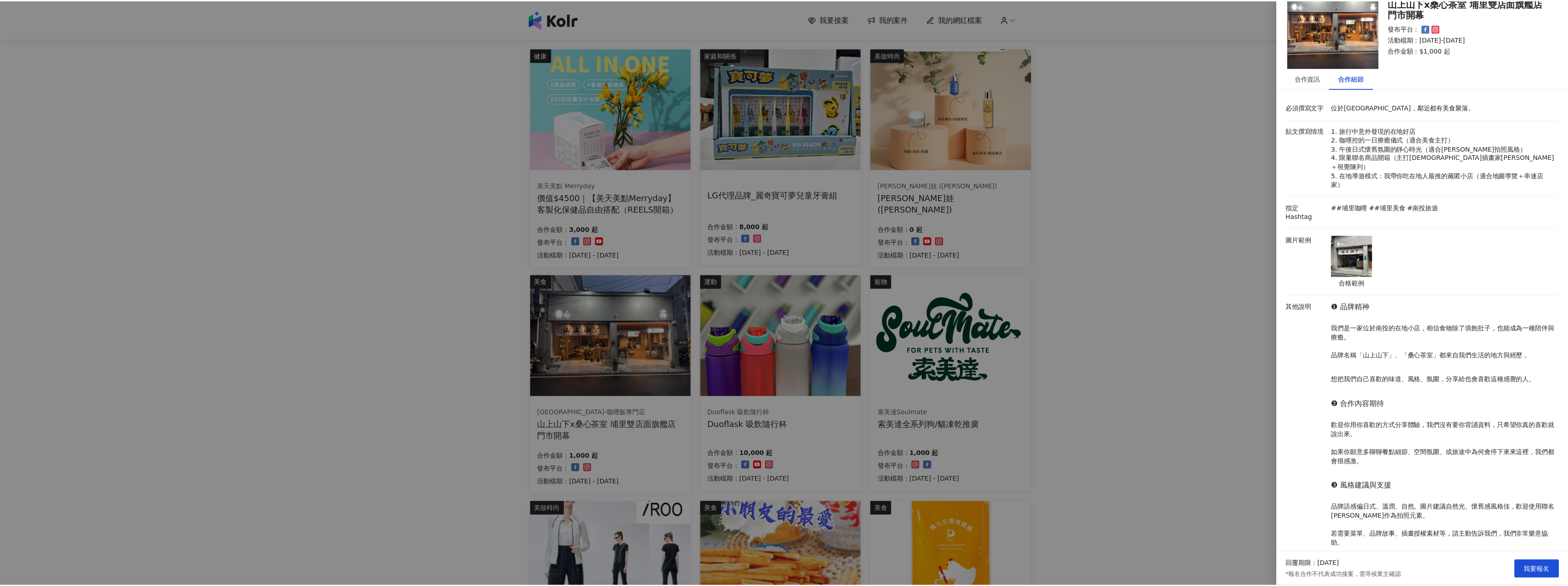
scroll to position [0, 0]
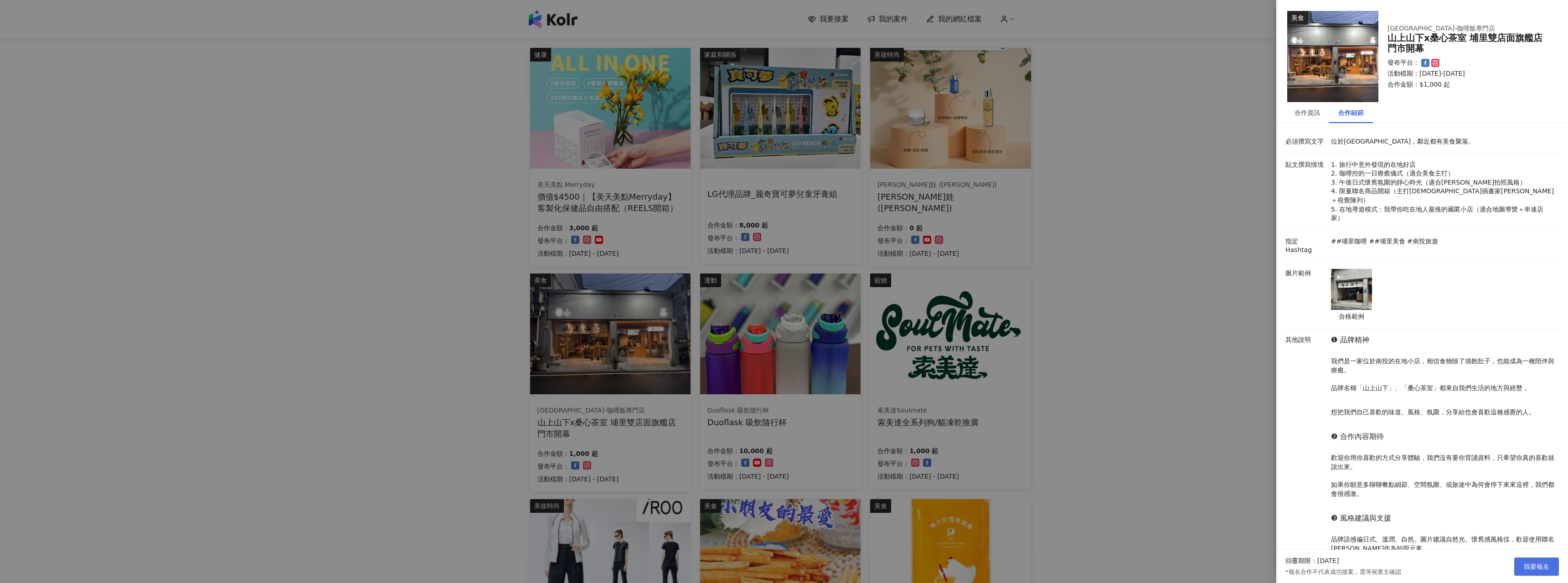
click at [1526, 572] on button "我要報名" at bounding box center [1536, 567] width 44 height 18
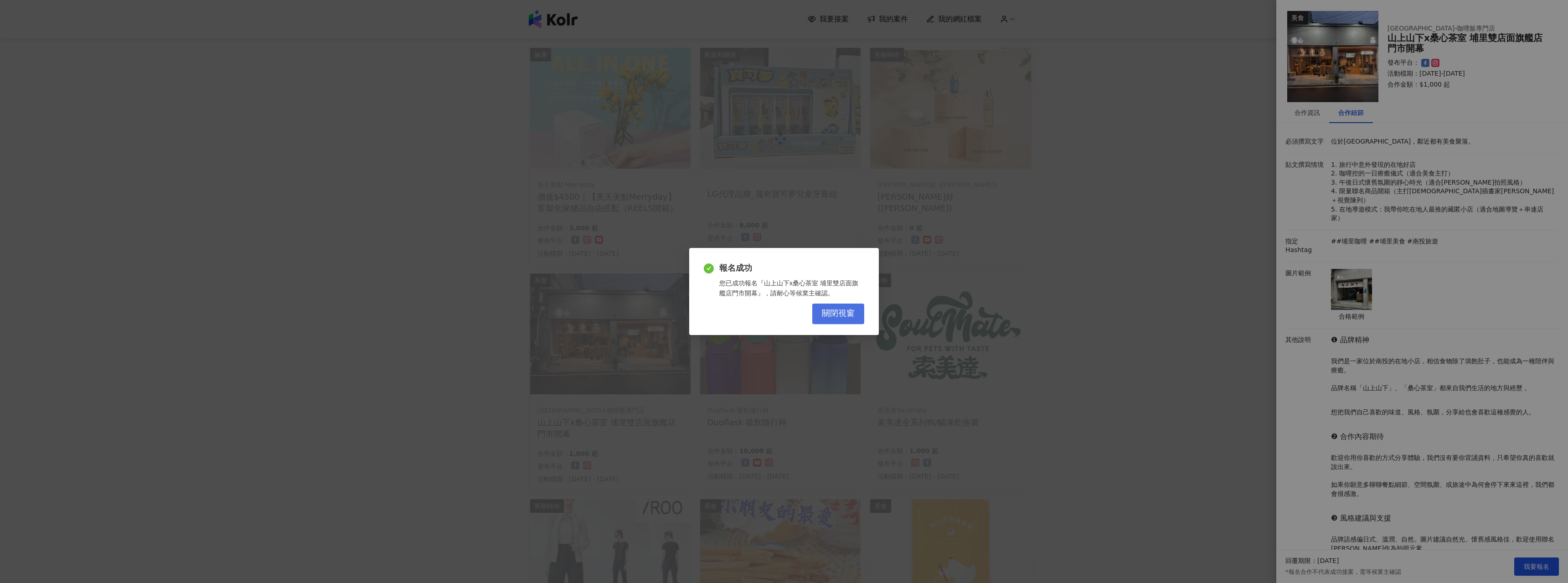
click at [834, 310] on span "關閉視窗" at bounding box center [838, 313] width 33 height 10
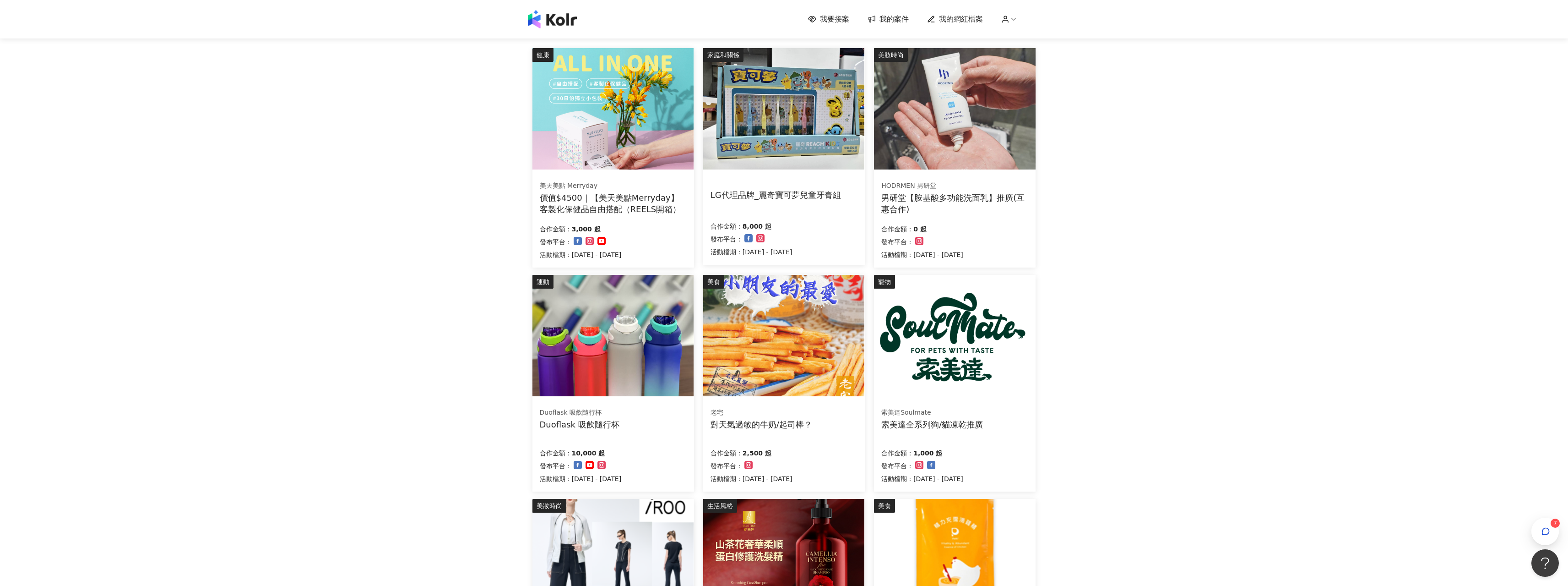
click at [980, 447] on div "合作金額： 1,000 起 發布平台： 活動檔期：[DATE] - [DATE]" at bounding box center [955, 465] width 147 height 39
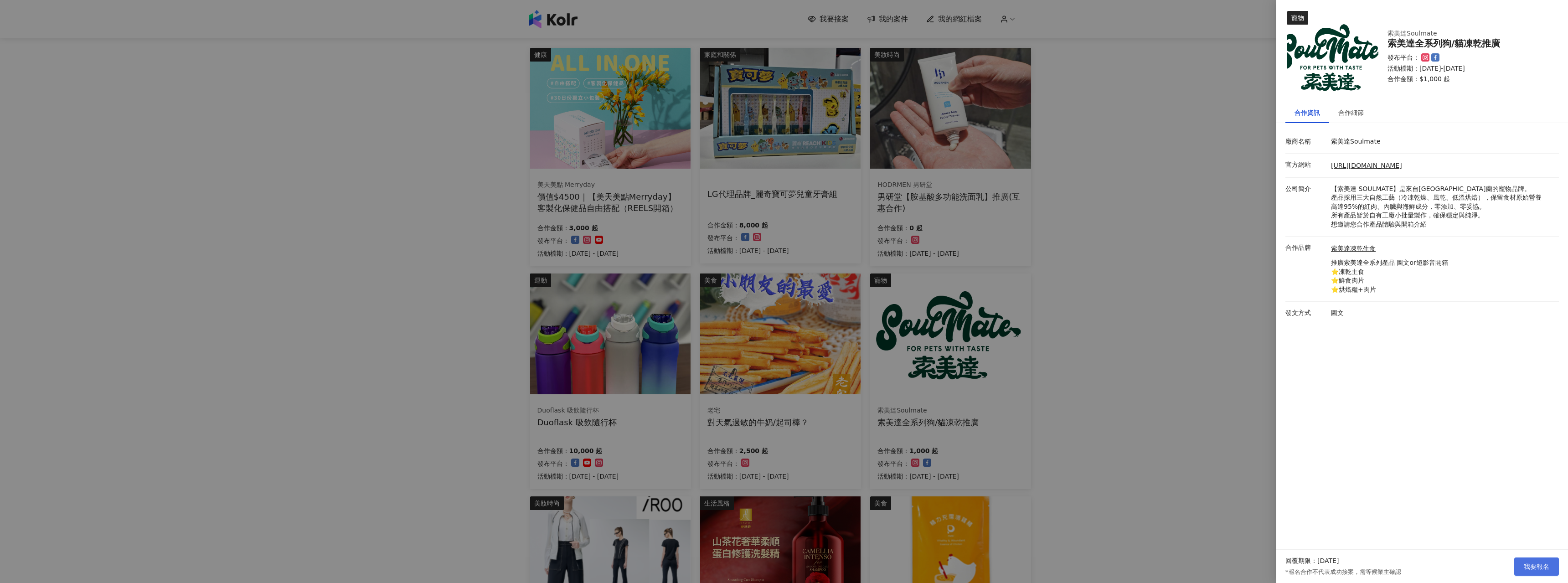
click at [1526, 567] on span "我要報名" at bounding box center [1536, 567] width 26 height 7
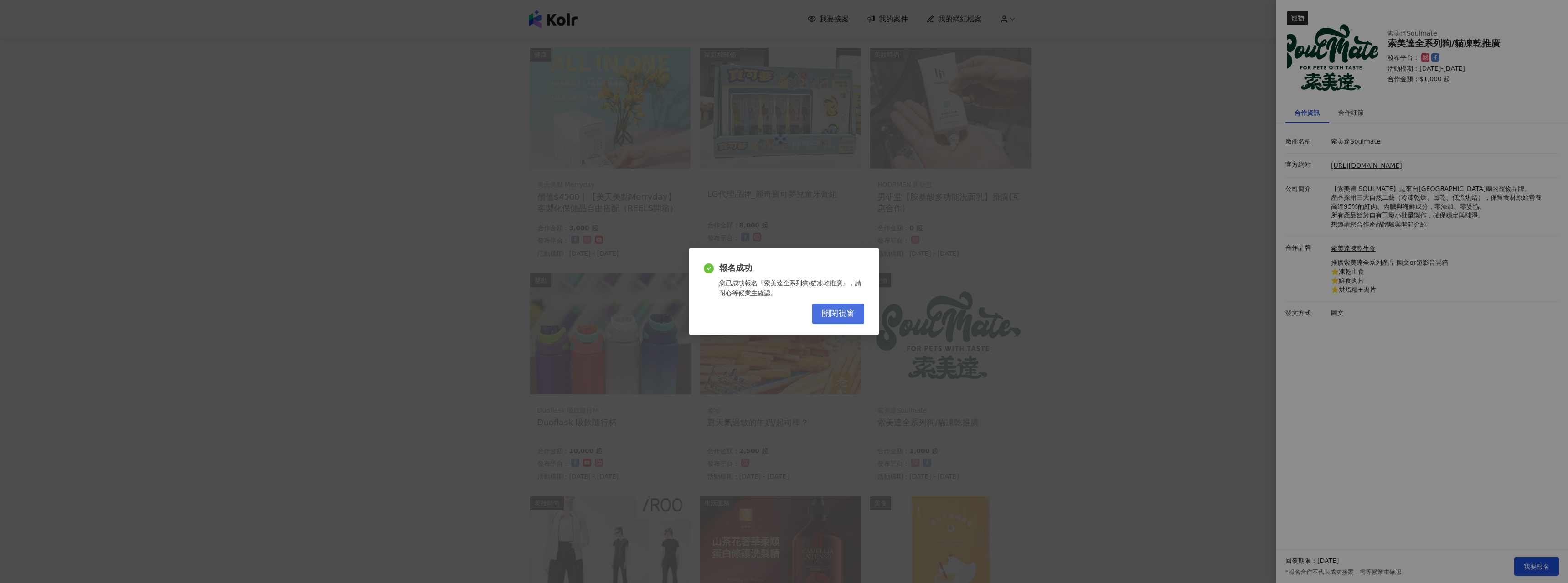
click at [813, 320] on button "關閉視窗" at bounding box center [838, 314] width 52 height 21
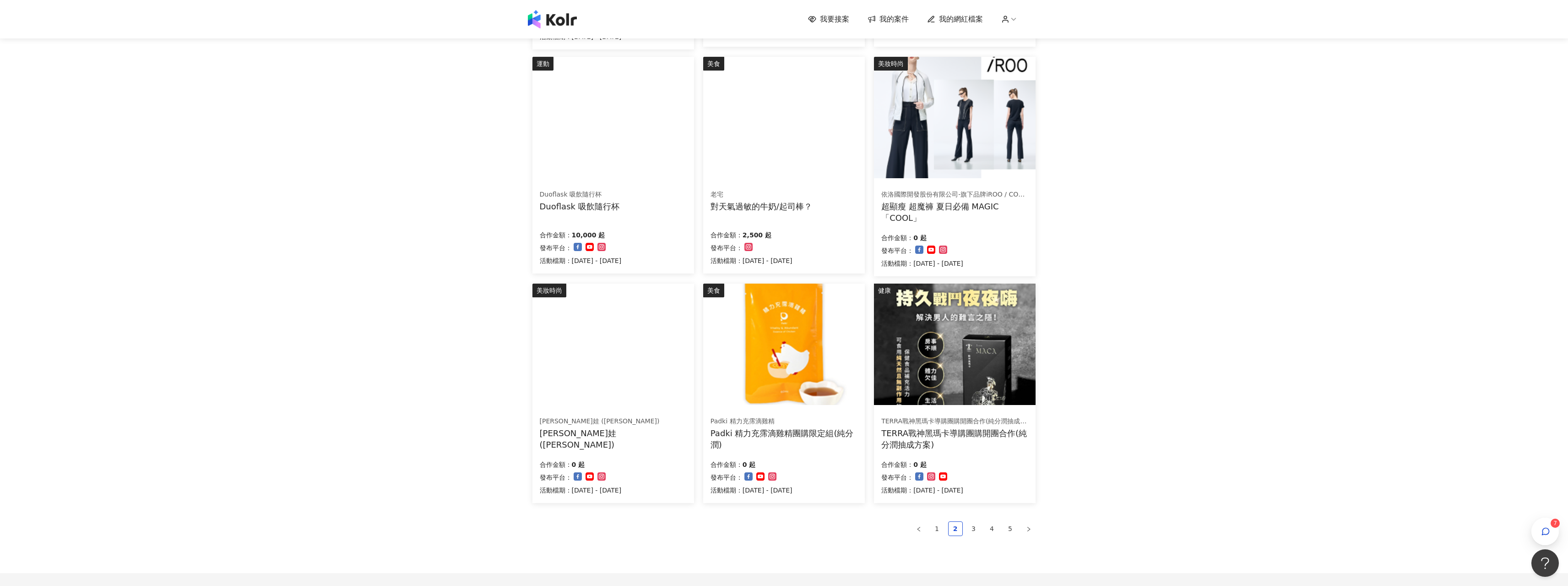
scroll to position [321, 0]
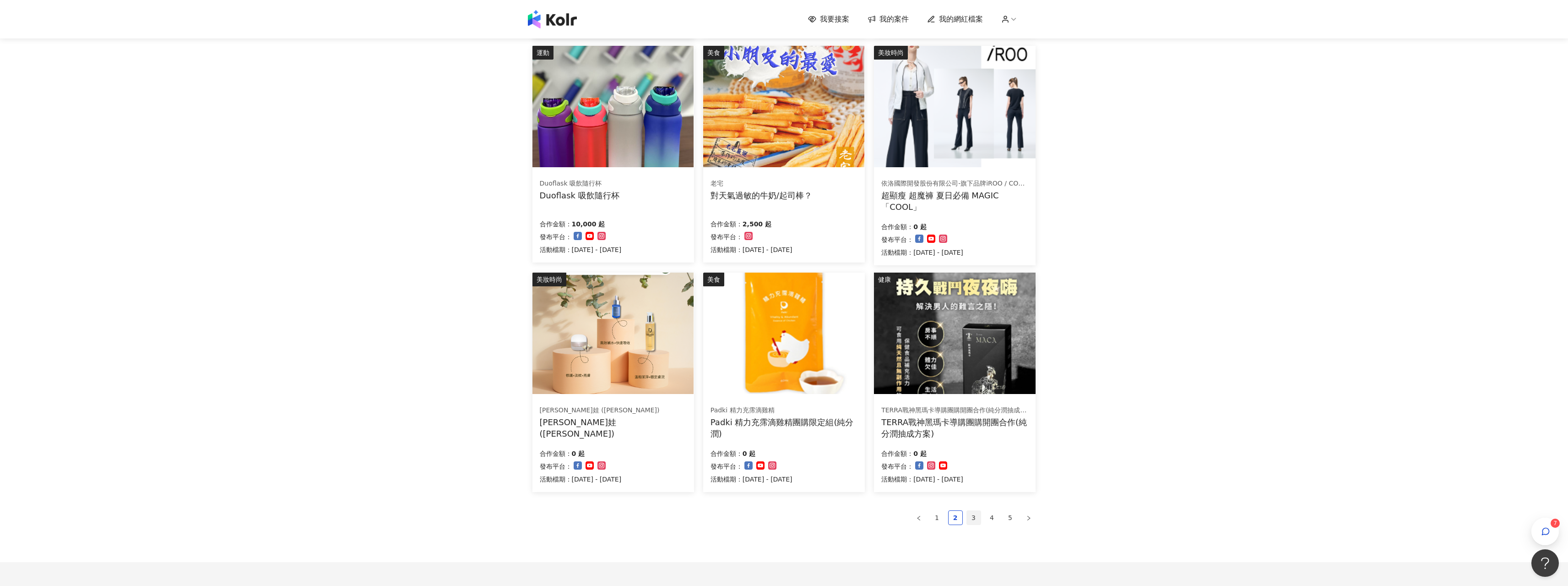
click at [978, 513] on link "3" at bounding box center [974, 517] width 13 height 13
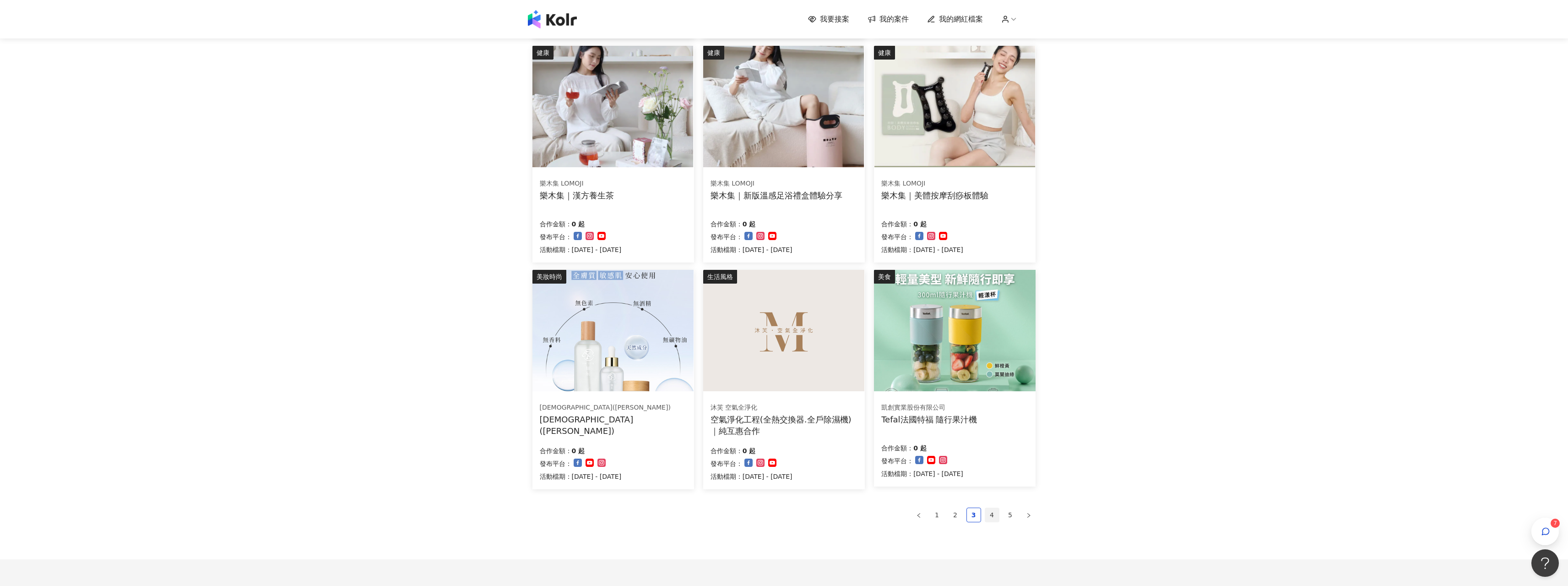
click at [990, 517] on link "4" at bounding box center [992, 514] width 13 height 13
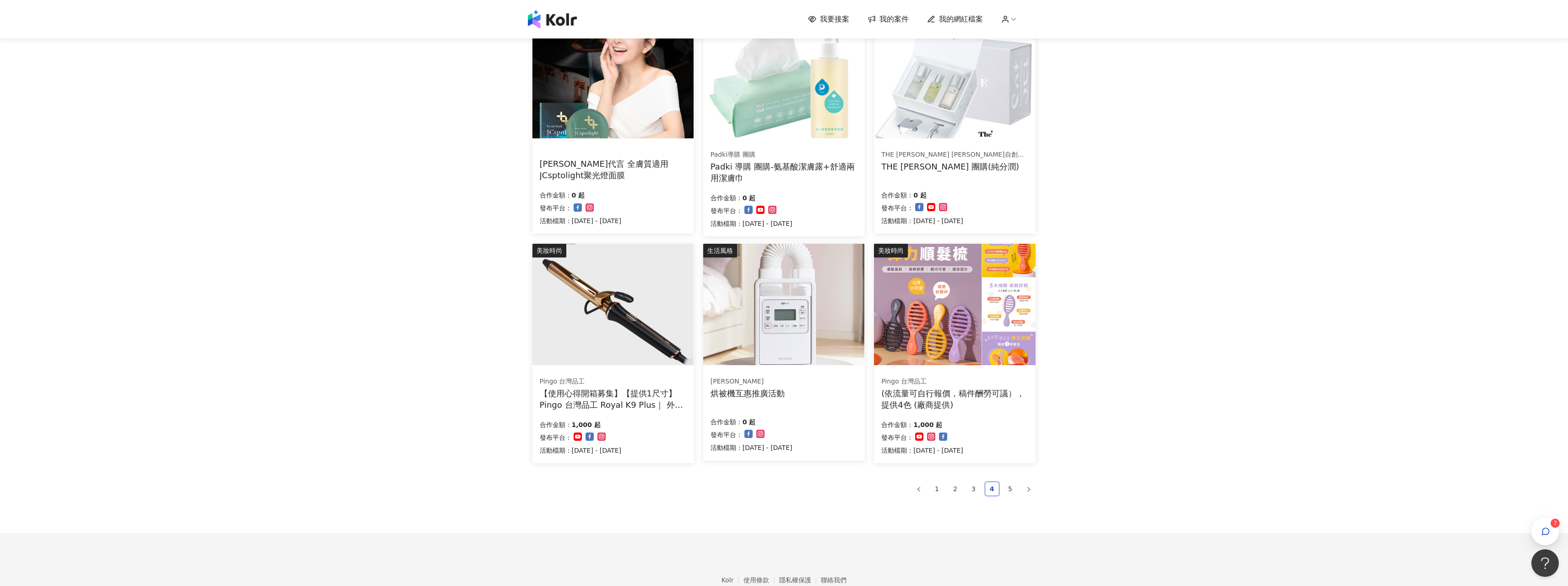
scroll to position [366, 0]
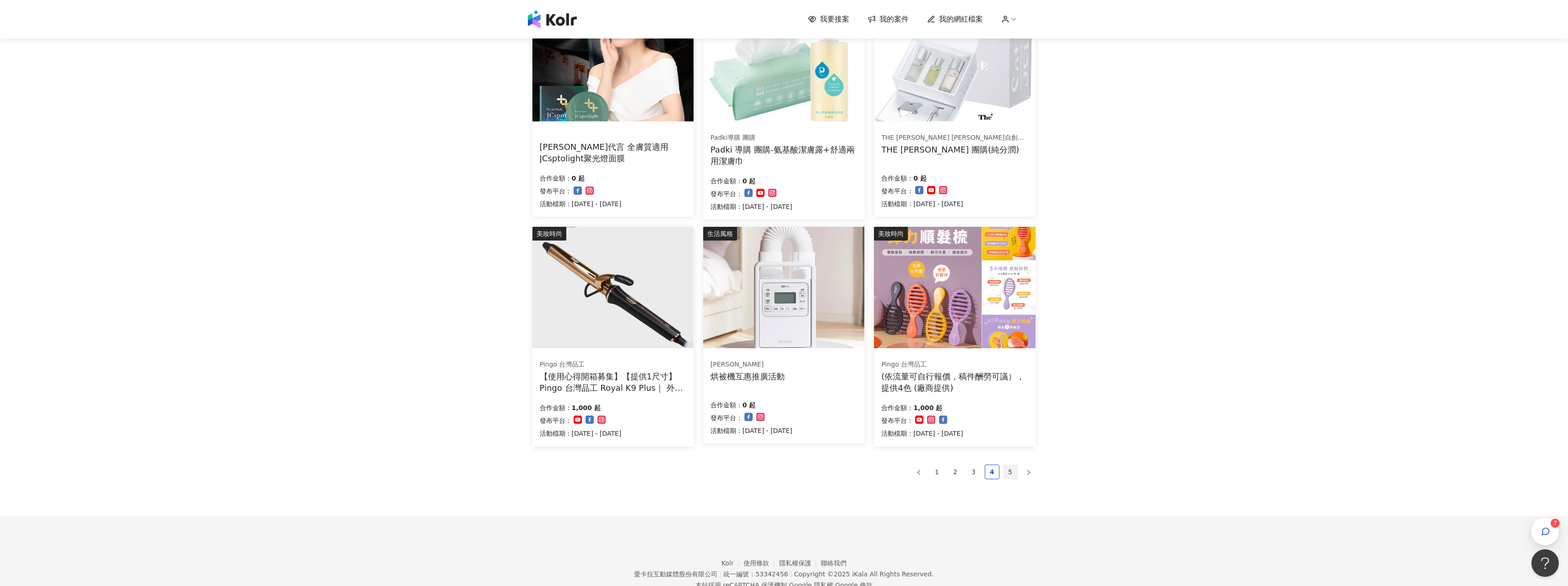
click at [1011, 468] on link "5" at bounding box center [1010, 472] width 13 height 13
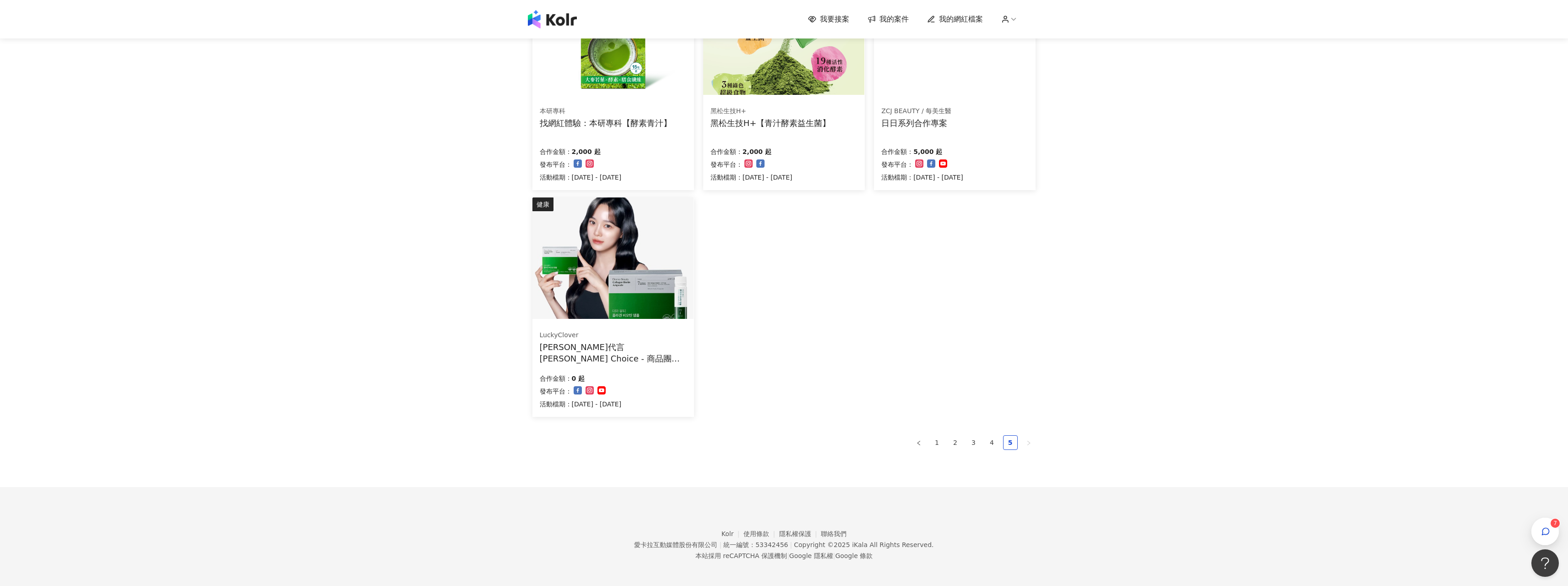
scroll to position [169, 0]
click at [937, 437] on link "1" at bounding box center [937, 440] width 13 height 13
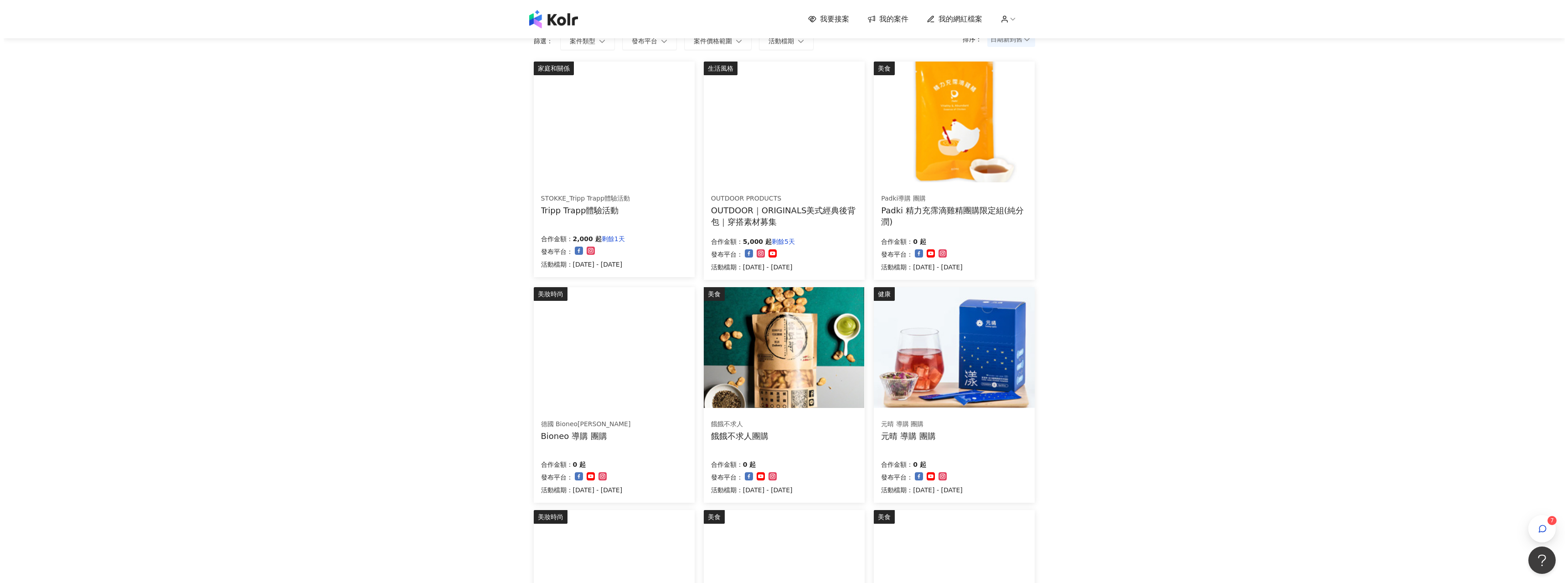
scroll to position [31, 0]
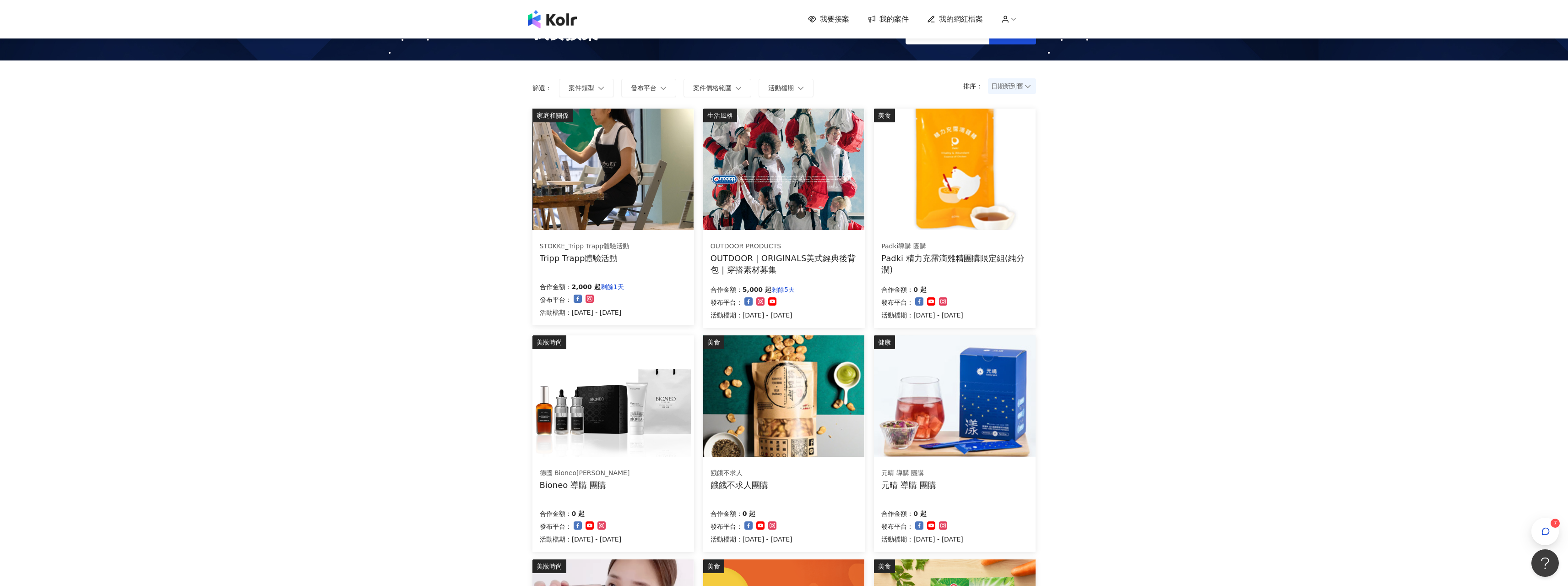
click at [624, 270] on div "STOKKE_Tripp Trapp體驗活動 Tripp Trapp體驗活動 合作金額： 2,000 起 剩餘1天 發布平台： 活動檔期：[DATE] - […" at bounding box center [613, 280] width 161 height 92
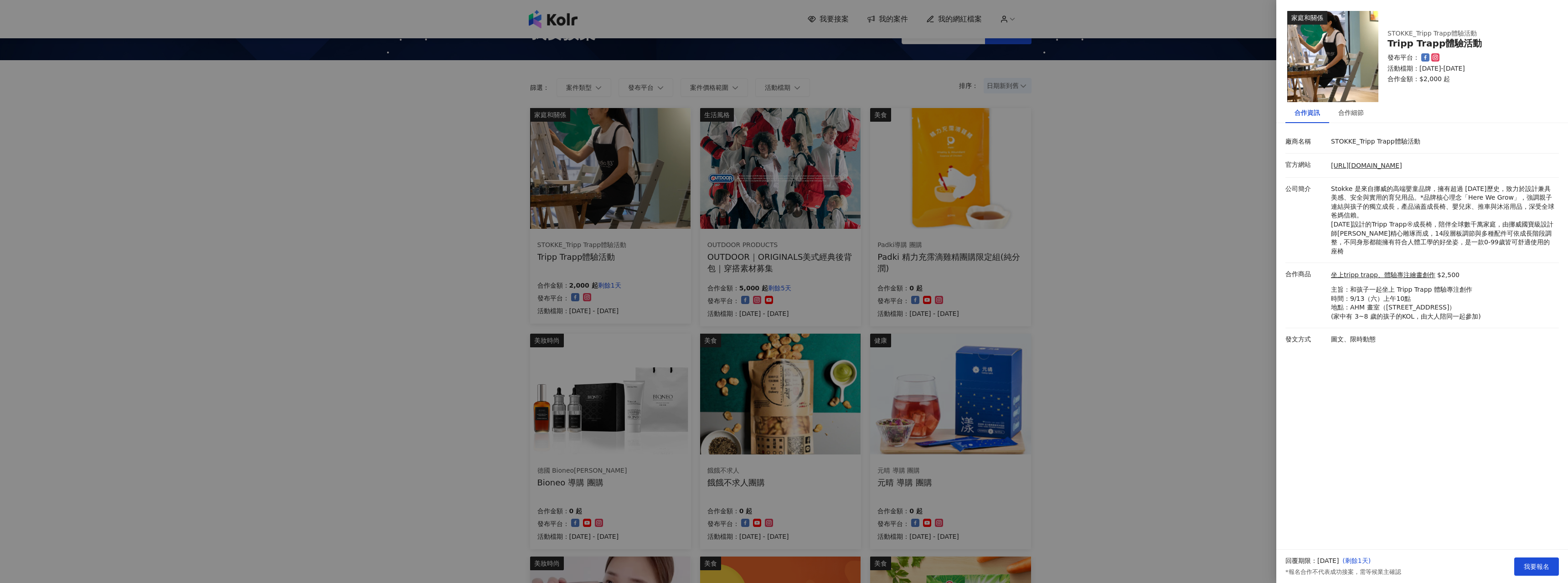
click at [740, 250] on div at bounding box center [784, 292] width 1568 height 583
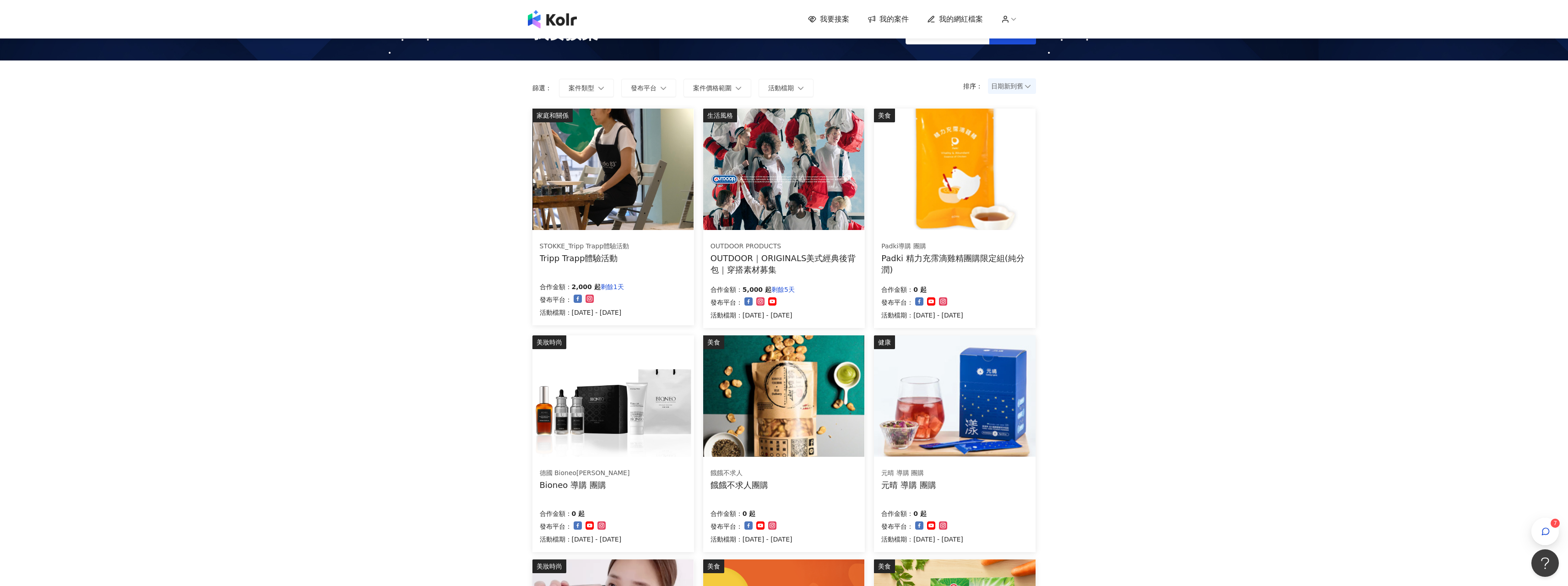
click at [798, 220] on img at bounding box center [784, 169] width 161 height 121
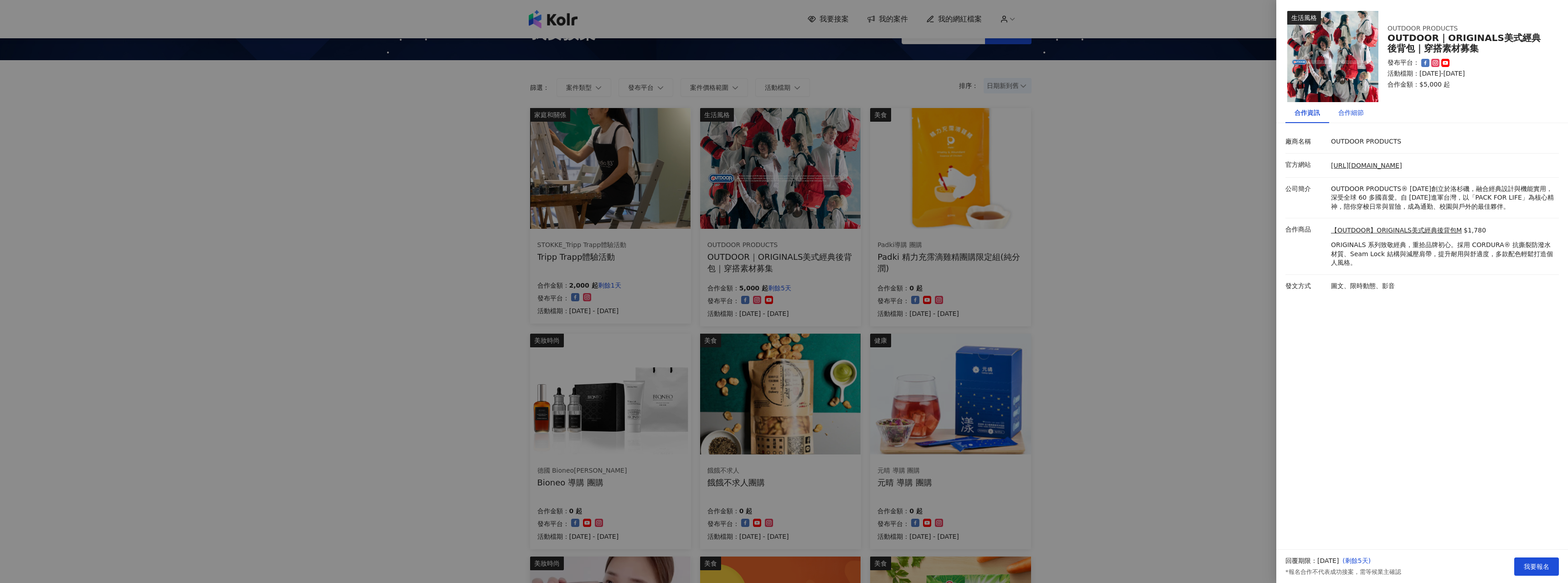
click at [1352, 109] on div "合作細節" at bounding box center [1351, 113] width 26 height 10
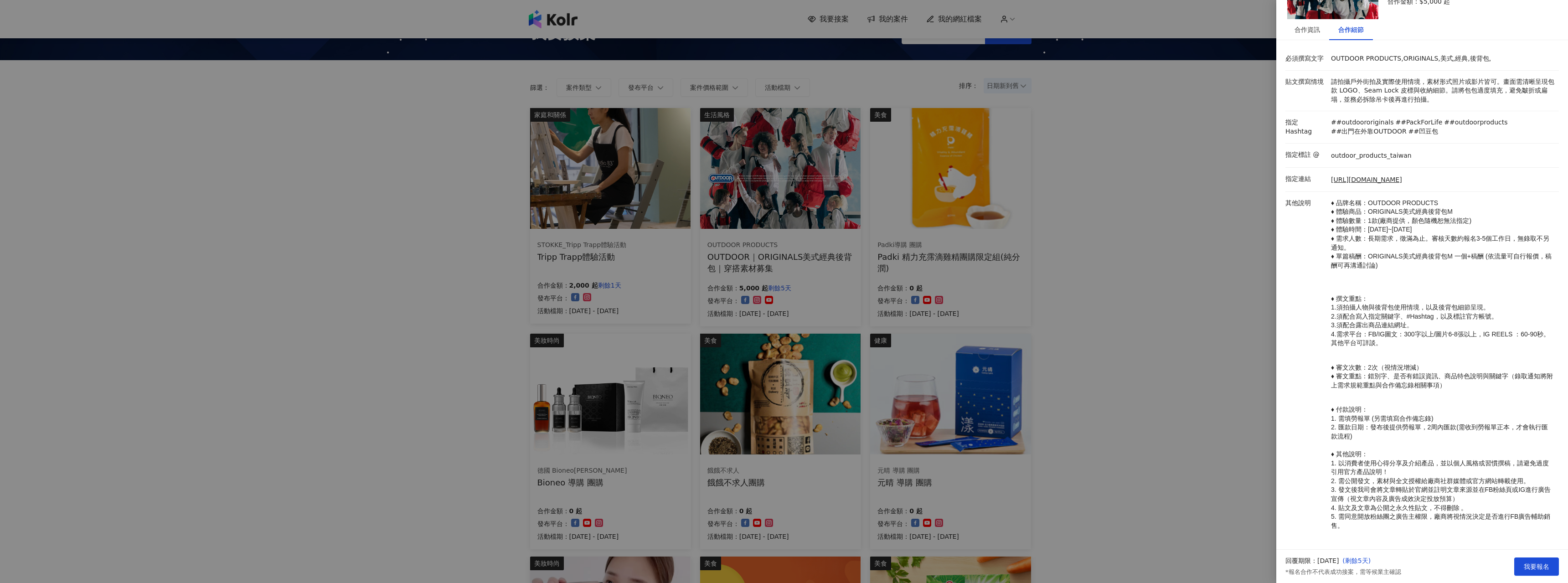
scroll to position [86, 0]
click at [910, 217] on div at bounding box center [784, 292] width 1568 height 583
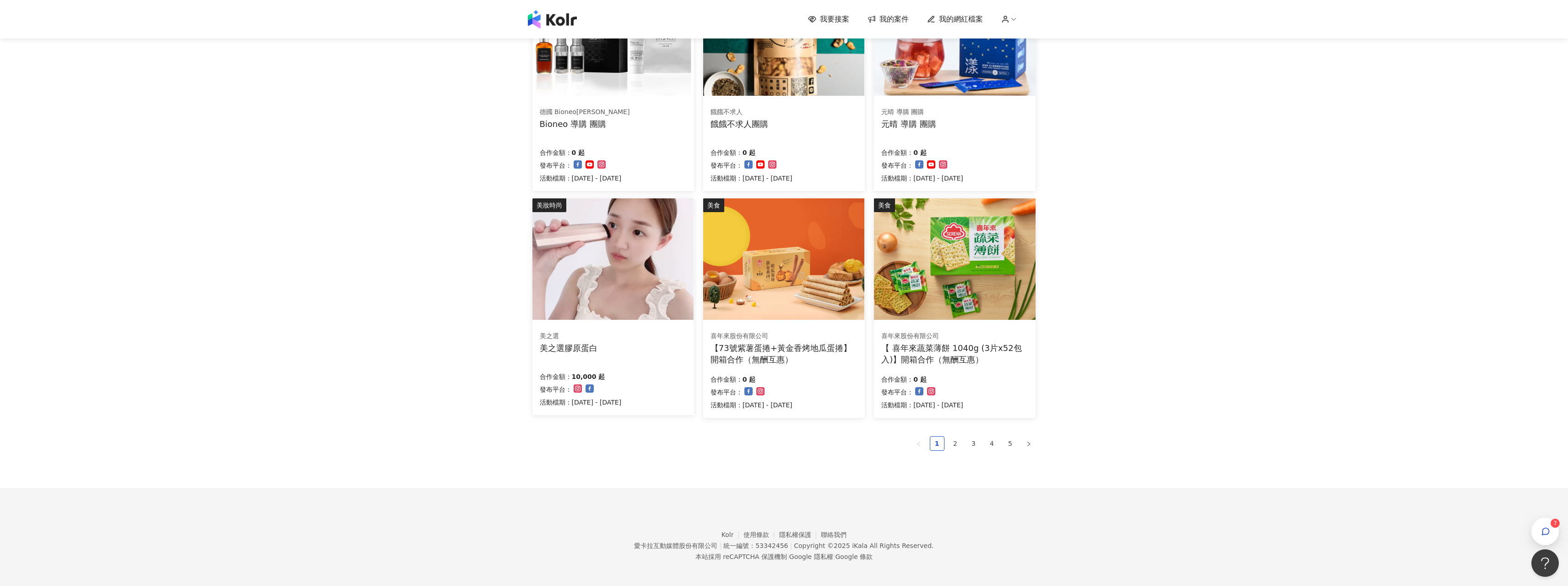
scroll to position [395, 0]
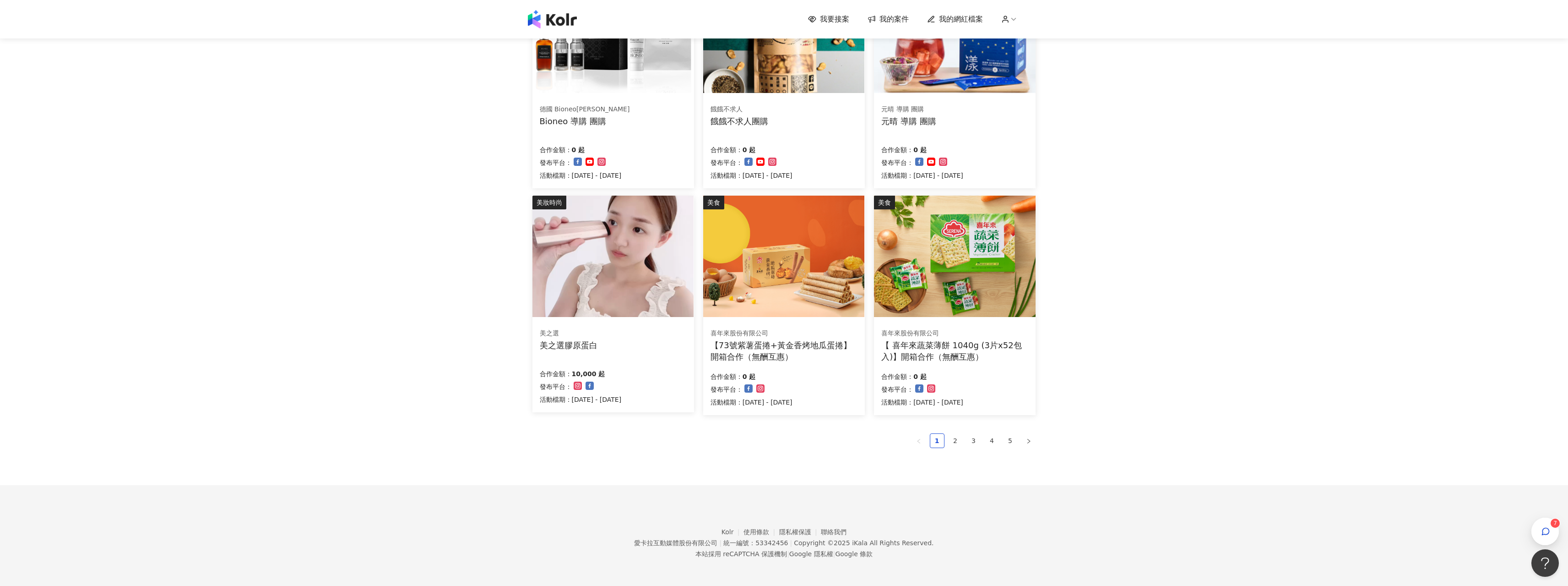
click at [776, 464] on div "家庭和關係 STOKKE_Tripp Trapp體驗活動 Tripp Trapp體驗活動 合作金額： 2,000 起 剩餘1天 發布平台： 活動檔期：[DAT…" at bounding box center [784, 115] width 504 height 740
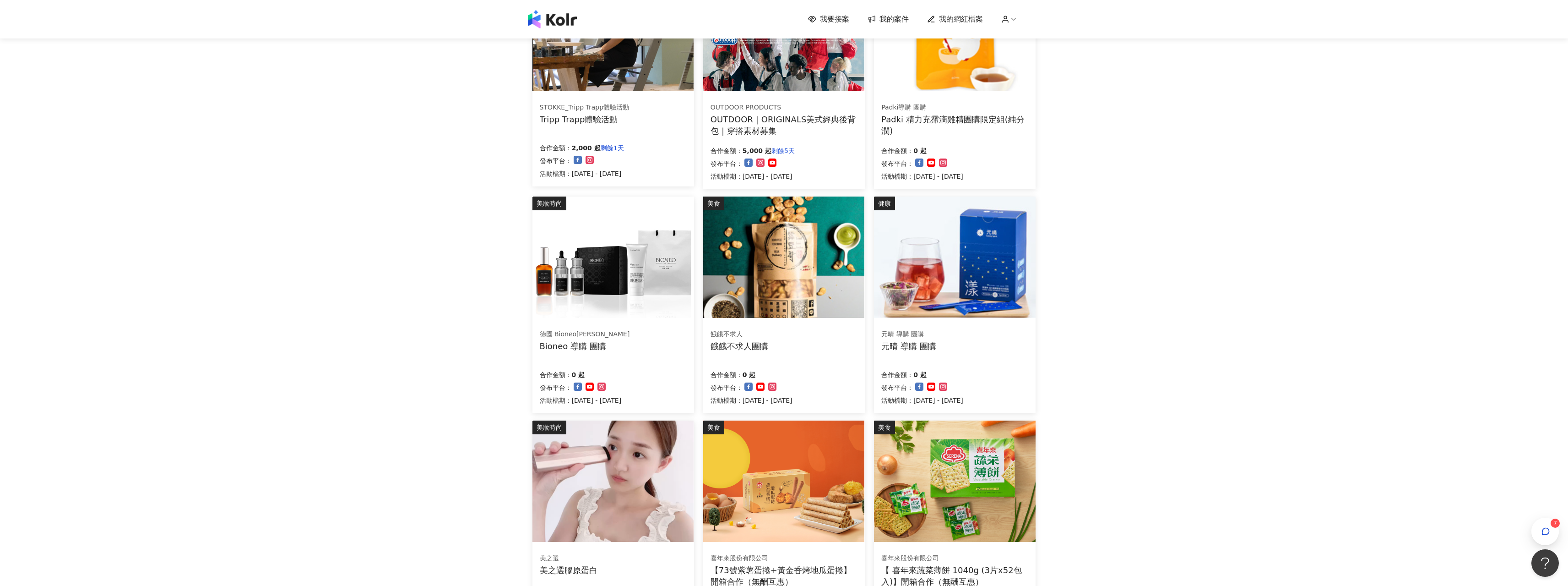
scroll to position [166, 0]
